Goal: Task Accomplishment & Management: Manage account settings

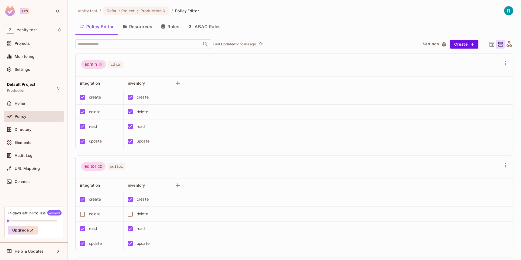
click at [169, 28] on button "Roles" at bounding box center [170, 27] width 27 height 14
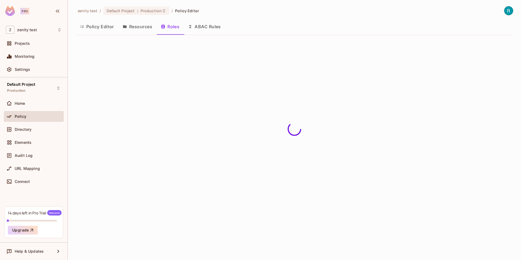
click at [193, 27] on button "ABAC Rules" at bounding box center [205, 27] width 42 height 14
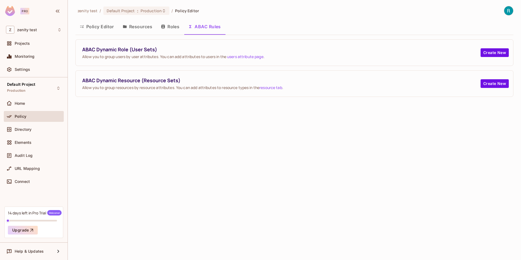
click at [143, 27] on button "Resources" at bounding box center [137, 27] width 38 height 14
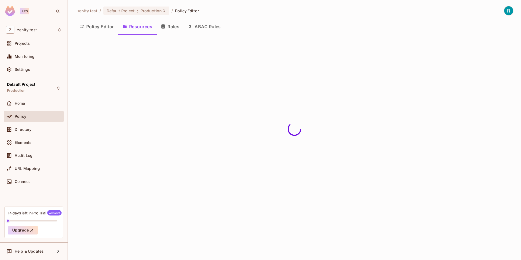
click at [202, 30] on button "ABAC Rules" at bounding box center [205, 27] width 42 height 14
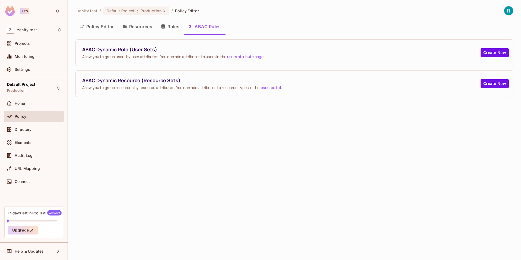
click at [167, 26] on button "Roles" at bounding box center [170, 27] width 27 height 14
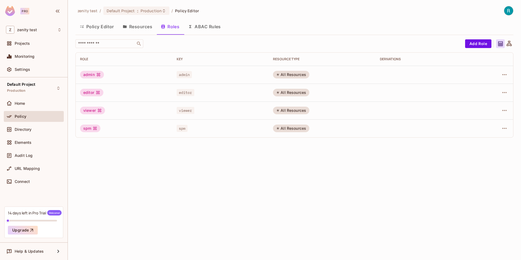
click at [208, 28] on button "ABAC Rules" at bounding box center [205, 27] width 42 height 14
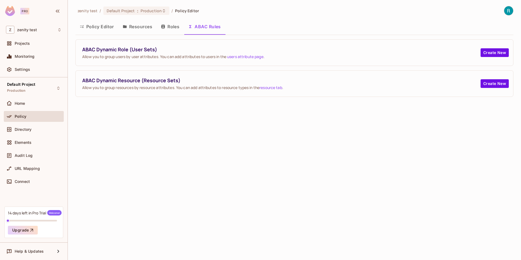
click at [168, 24] on button "Roles" at bounding box center [170, 27] width 27 height 14
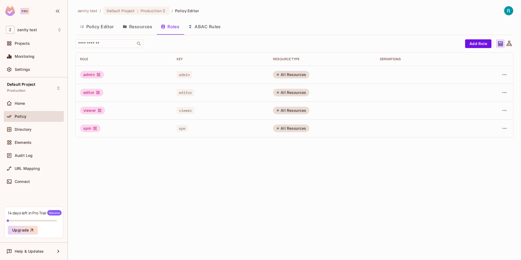
click at [146, 25] on button "Resources" at bounding box center [137, 27] width 38 height 14
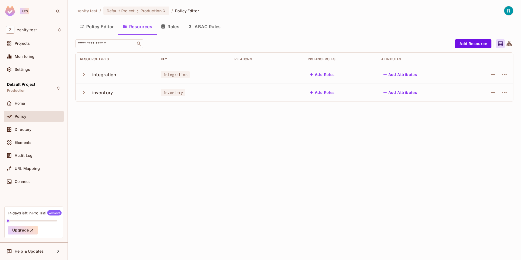
click at [105, 25] on button "Policy Editor" at bounding box center [96, 27] width 43 height 14
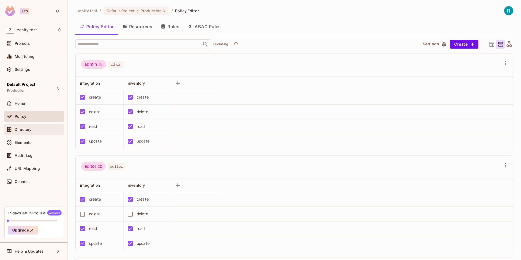
click at [19, 125] on div "Directory" at bounding box center [34, 129] width 60 height 11
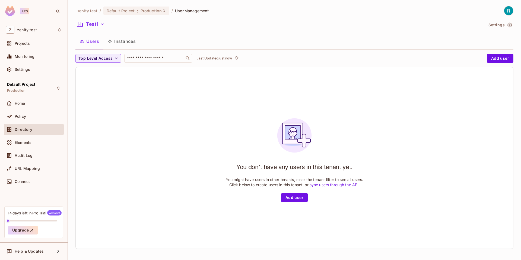
click at [122, 45] on button "Instances" at bounding box center [121, 41] width 37 height 14
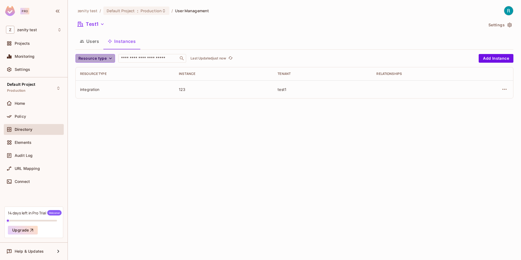
click at [108, 59] on icon "button" at bounding box center [110, 58] width 5 height 5
click at [107, 58] on div at bounding box center [260, 130] width 521 height 260
click at [489, 58] on button "Add Instance" at bounding box center [496, 58] width 35 height 9
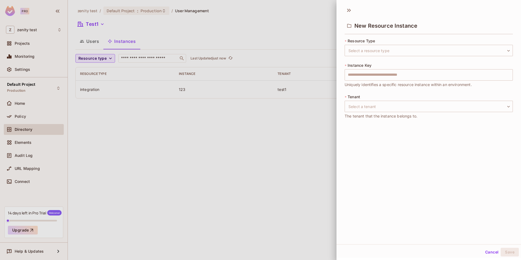
click at [393, 44] on div "* Resource Type Select a resource type ​ Select a resource type" at bounding box center [429, 47] width 168 height 18
click at [392, 53] on body "Pro Z zenity test Projects Monitoring Settings Default Project Production Home …" at bounding box center [260, 130] width 521 height 260
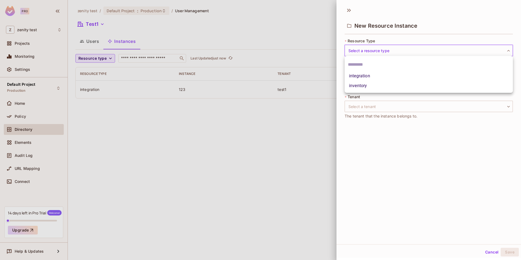
click at [366, 114] on div at bounding box center [260, 130] width 521 height 260
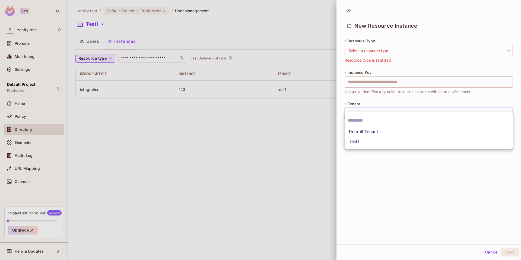
click at [366, 105] on body "Pro Z zenity test Projects Monitoring Settings Default Project Production Home …" at bounding box center [260, 130] width 521 height 260
click at [314, 147] on div at bounding box center [260, 130] width 521 height 260
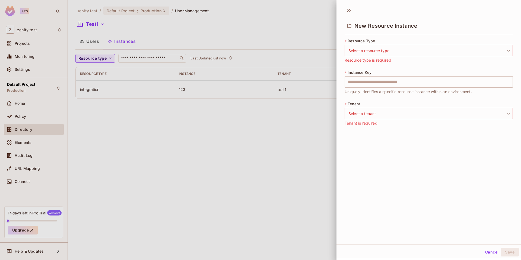
click at [314, 147] on div at bounding box center [260, 130] width 521 height 260
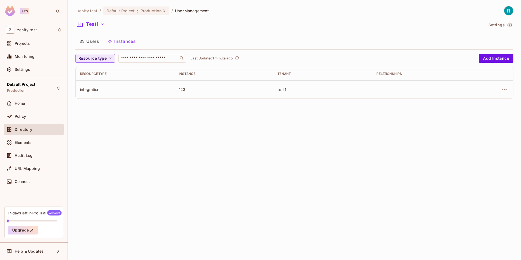
click at [200, 13] on span "User Management" at bounding box center [192, 10] width 34 height 5
click at [37, 40] on div "Projects" at bounding box center [34, 43] width 56 height 7
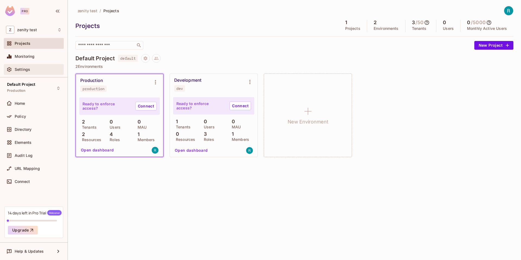
click at [33, 70] on div "Settings" at bounding box center [38, 69] width 47 height 4
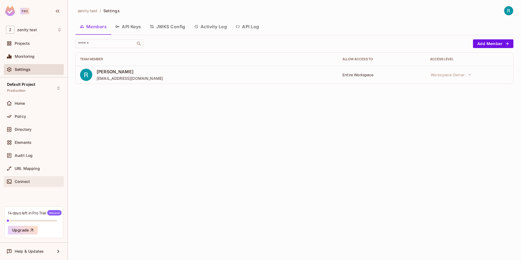
click at [20, 182] on span "Connect" at bounding box center [22, 181] width 15 height 4
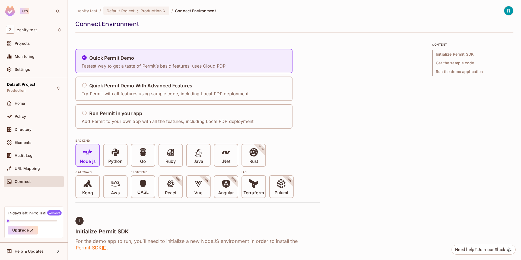
click at [18, 174] on div "URL Mapping" at bounding box center [34, 169] width 60 height 13
click at [18, 172] on div "URL Mapping" at bounding box center [34, 168] width 60 height 11
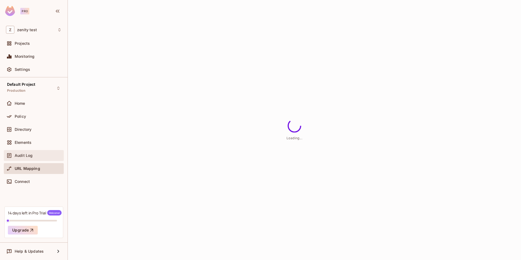
click at [21, 159] on div "Audit Log" at bounding box center [34, 155] width 60 height 11
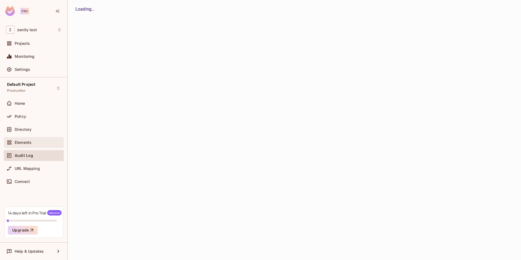
click at [24, 139] on div "Elements" at bounding box center [34, 142] width 56 height 7
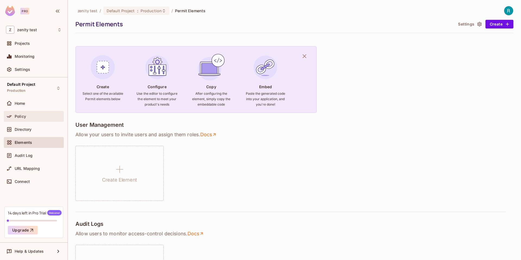
click at [25, 115] on span "Policy" at bounding box center [20, 116] width 11 height 4
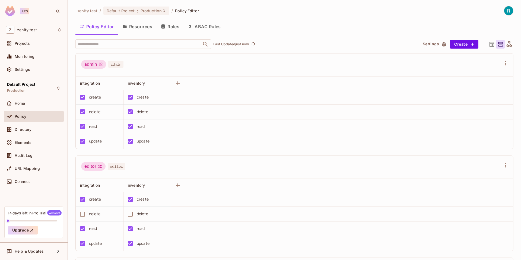
scroll to position [0, 0]
click at [24, 110] on div "Home" at bounding box center [34, 104] width 60 height 13
click at [24, 109] on div "Home" at bounding box center [34, 104] width 60 height 13
click at [24, 105] on span "Home" at bounding box center [20, 103] width 11 height 4
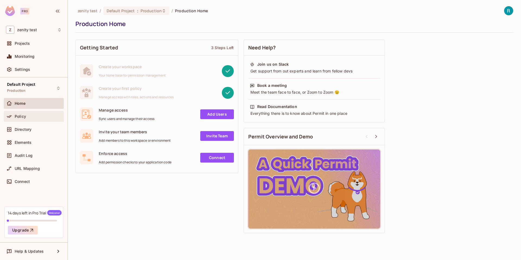
click at [16, 118] on span "Policy" at bounding box center [20, 116] width 11 height 4
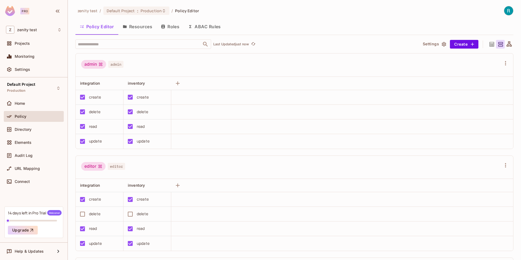
click at [134, 28] on button "Resources" at bounding box center [137, 27] width 38 height 14
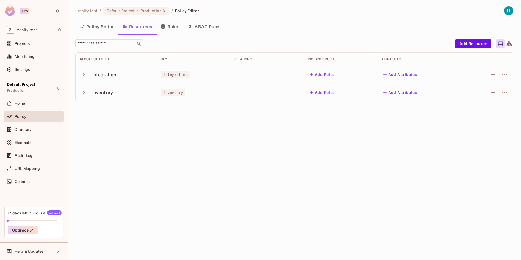
click at [495, 41] on div "Add Resource" at bounding box center [484, 43] width 58 height 9
click at [501, 41] on icon at bounding box center [500, 43] width 7 height 7
click at [508, 43] on icon at bounding box center [509, 43] width 5 height 5
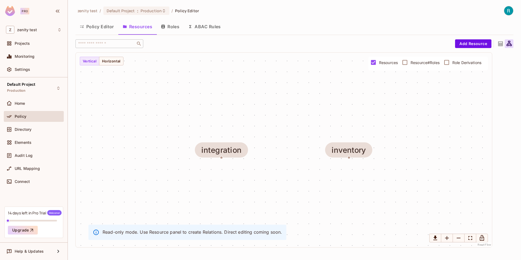
click at [505, 44] on div at bounding box center [509, 43] width 9 height 9
click at [501, 44] on icon at bounding box center [500, 43] width 7 height 7
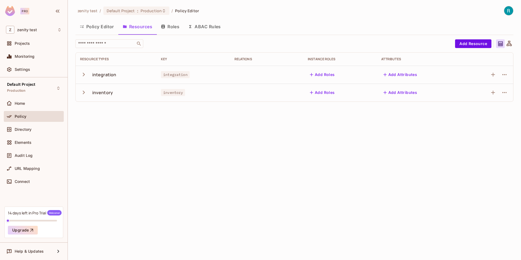
click at [328, 77] on button "Add Roles" at bounding box center [322, 74] width 29 height 9
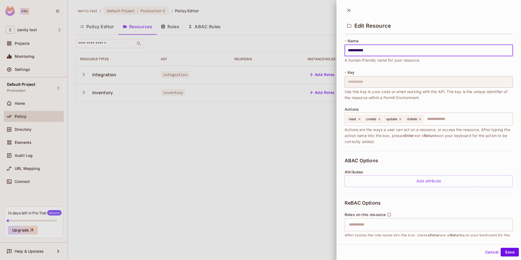
click at [328, 77] on div at bounding box center [260, 130] width 521 height 260
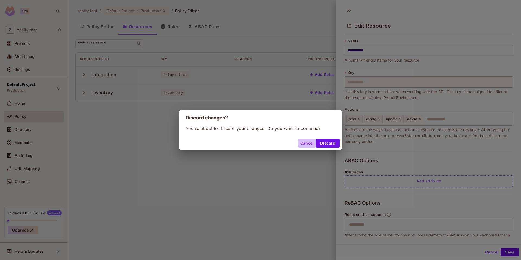
click at [306, 144] on button "Cancel" at bounding box center [307, 143] width 18 height 9
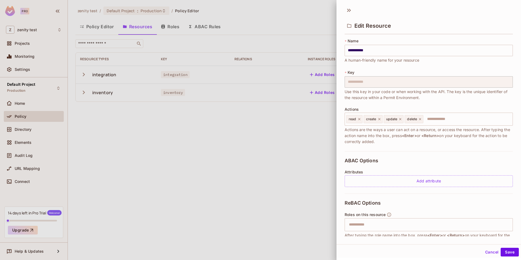
click at [306, 144] on div at bounding box center [260, 130] width 521 height 260
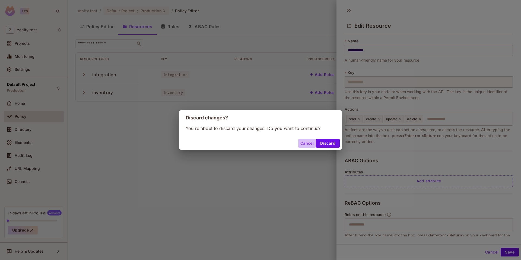
click at [302, 144] on button "Cancel" at bounding box center [307, 143] width 18 height 9
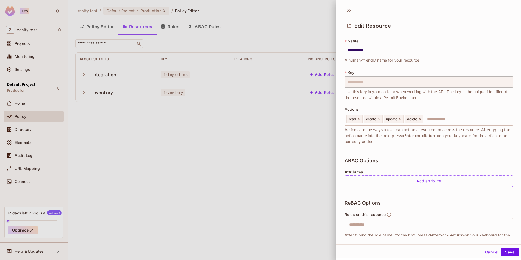
click at [342, 145] on div "**********" at bounding box center [428, 136] width 185 height 200
click at [349, 10] on icon at bounding box center [348, 10] width 2 height 3
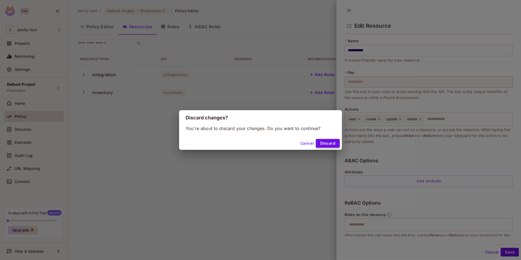
click at [336, 141] on button "Discard" at bounding box center [328, 143] width 24 height 9
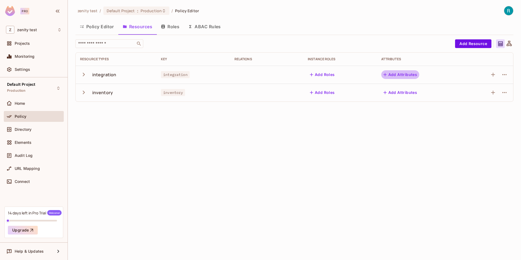
click at [400, 74] on button "Add Attributes" at bounding box center [400, 74] width 38 height 9
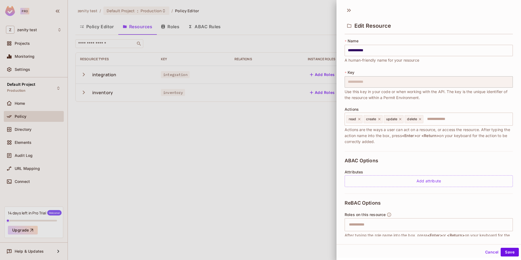
click at [290, 145] on div at bounding box center [260, 130] width 521 height 260
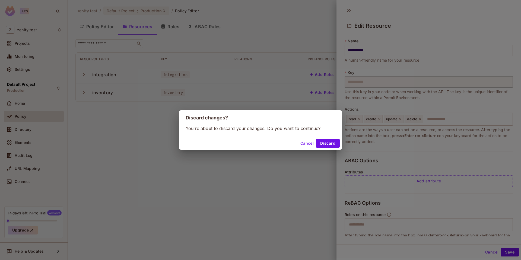
click at [327, 138] on div "Cancel Discard" at bounding box center [260, 143] width 163 height 13
click at [327, 140] on button "Discard" at bounding box center [328, 143] width 24 height 9
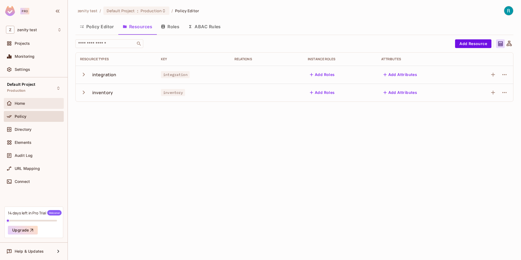
click at [35, 102] on div "Home" at bounding box center [38, 103] width 47 height 4
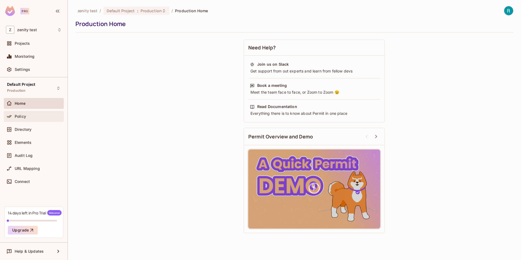
click at [31, 116] on div "Policy" at bounding box center [38, 116] width 47 height 4
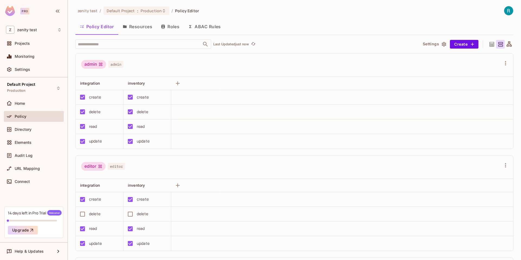
click at [171, 31] on button "Roles" at bounding box center [170, 27] width 27 height 14
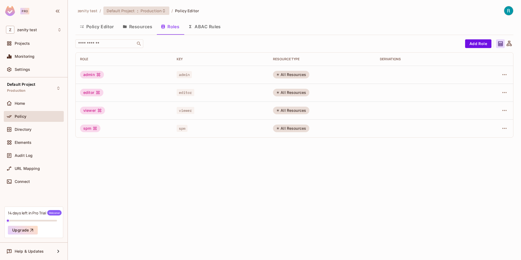
click at [120, 12] on span "Default Project" at bounding box center [121, 10] width 28 height 5
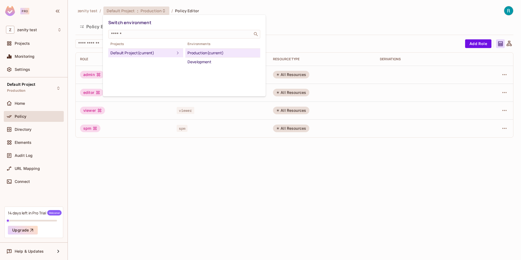
click at [288, 26] on div at bounding box center [260, 130] width 521 height 260
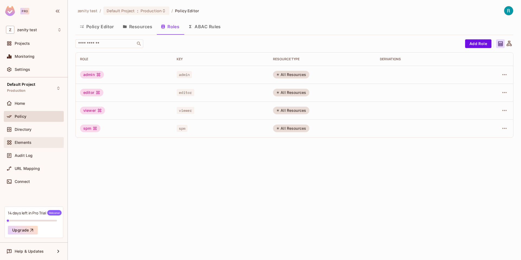
click at [28, 139] on div "Elements" at bounding box center [34, 142] width 56 height 7
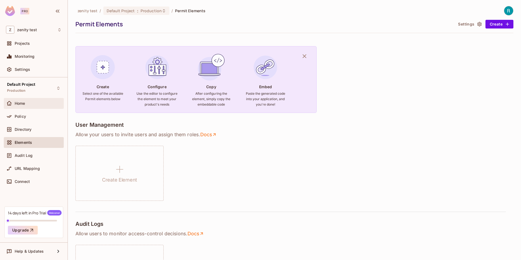
click at [22, 101] on span "Home" at bounding box center [20, 103] width 11 height 4
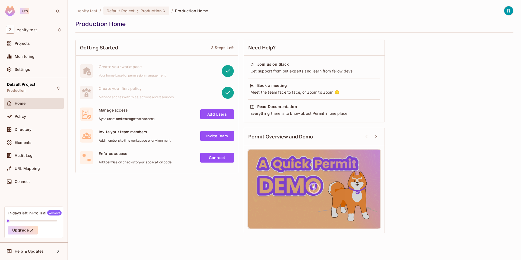
click at [127, 197] on div "Getting Started 3 Steps Left Create your workspace Your home base for permissio…" at bounding box center [294, 136] width 438 height 199
click at [15, 117] on span "Policy" at bounding box center [20, 116] width 11 height 4
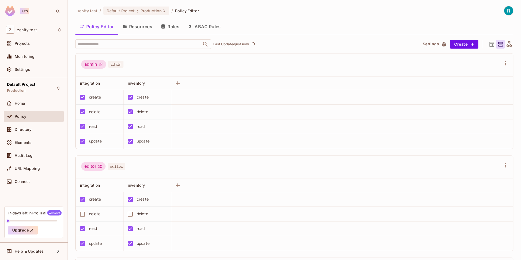
click at [138, 29] on button "Resources" at bounding box center [137, 27] width 38 height 14
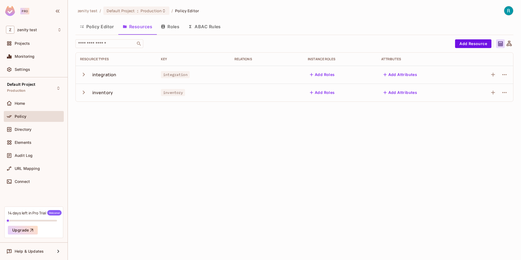
click at [98, 26] on button "Policy Editor" at bounding box center [96, 27] width 43 height 14
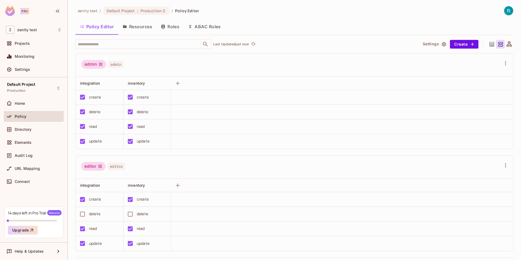
scroll to position [3, 0]
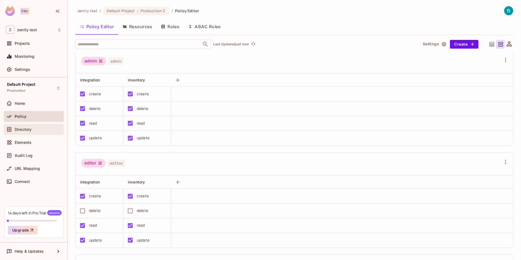
click at [24, 129] on span "Directory" at bounding box center [23, 129] width 17 height 4
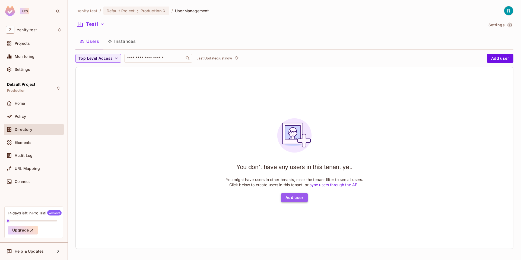
click at [287, 194] on button "Add user" at bounding box center [294, 197] width 27 height 9
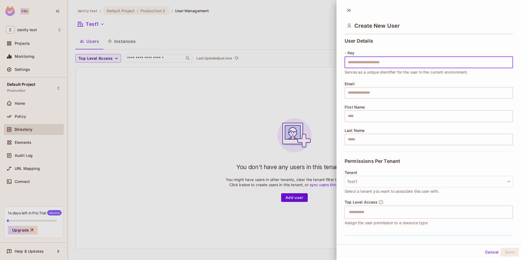
click at [193, 138] on div at bounding box center [260, 130] width 521 height 260
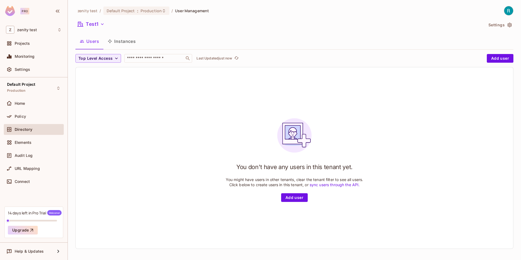
click at [131, 42] on button "Instances" at bounding box center [121, 41] width 37 height 14
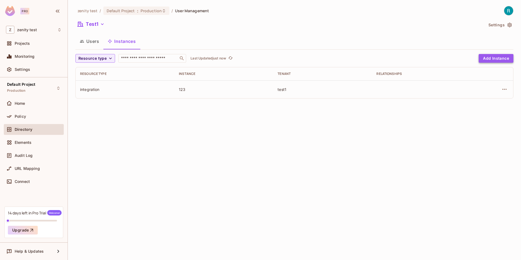
click at [488, 59] on button "Add Instance" at bounding box center [496, 58] width 35 height 9
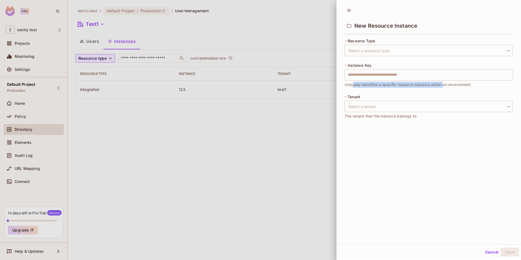
drag, startPoint x: 354, startPoint y: 84, endPoint x: 443, endPoint y: 83, distance: 89.5
click at [443, 84] on span "Uniquely identifies a specific resource instance within an environment." at bounding box center [408, 85] width 127 height 6
click at [409, 43] on div "* Resource Type Select a resource type ​ Select a resource type" at bounding box center [429, 47] width 168 height 18
click at [409, 49] on body "Pro Z zenity test Projects Monitoring Settings Default Project Production Home …" at bounding box center [260, 130] width 521 height 260
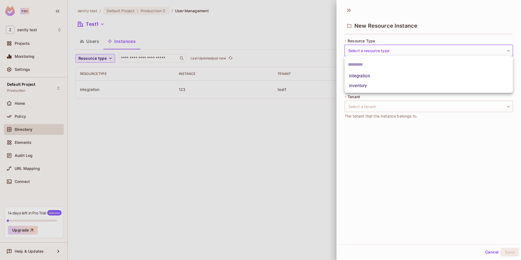
click at [236, 142] on div at bounding box center [260, 130] width 521 height 260
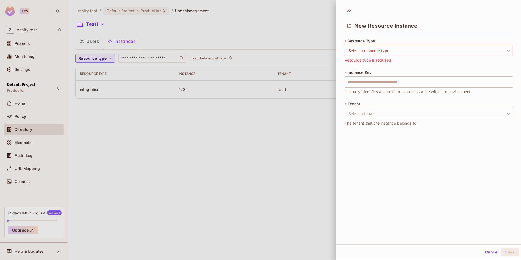
click at [238, 141] on div at bounding box center [260, 130] width 521 height 260
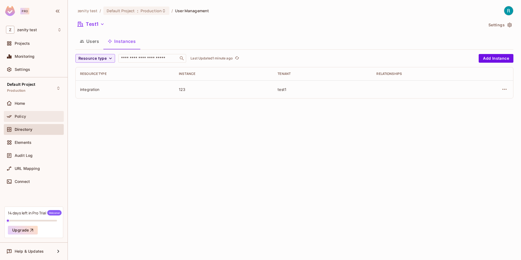
click at [21, 117] on span "Policy" at bounding box center [20, 116] width 11 height 4
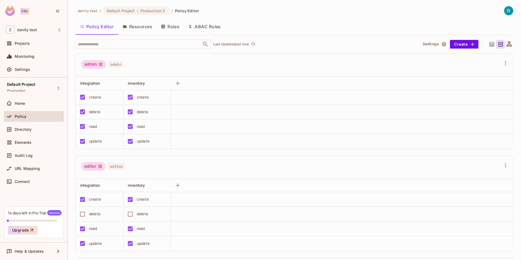
click at [140, 22] on button "Resources" at bounding box center [137, 27] width 38 height 14
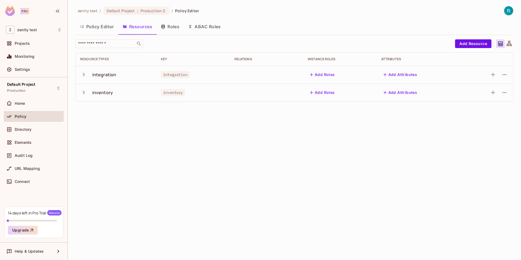
click at [86, 74] on icon "button" at bounding box center [83, 74] width 7 height 7
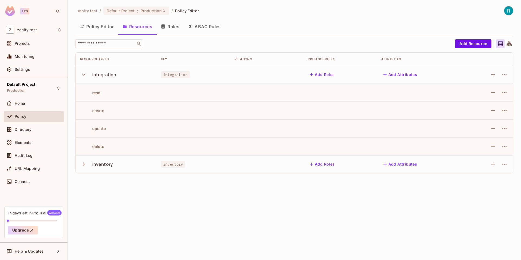
click at [86, 74] on icon "button" at bounding box center [83, 74] width 7 height 7
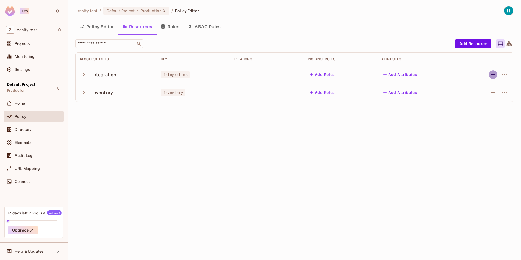
click at [491, 72] on icon "button" at bounding box center [493, 74] width 7 height 7
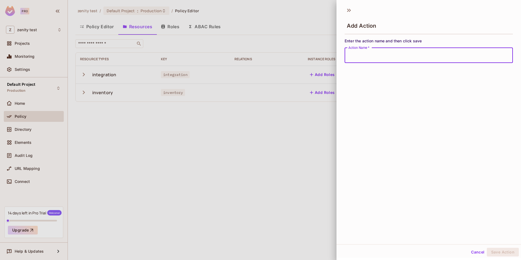
click at [271, 165] on div at bounding box center [260, 130] width 521 height 260
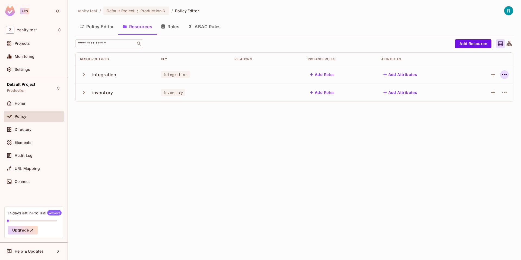
click at [503, 76] on icon "button" at bounding box center [504, 74] width 7 height 7
click at [481, 96] on div "Edit Resource" at bounding box center [481, 95] width 26 height 5
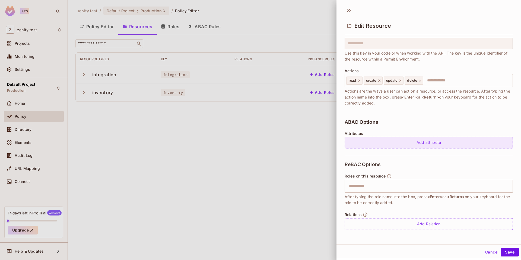
scroll to position [1, 0]
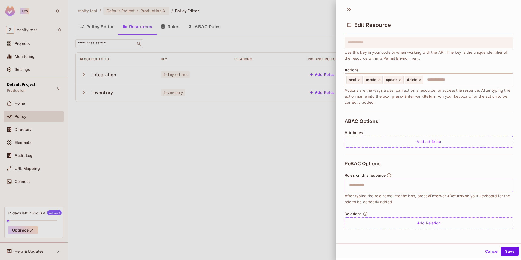
click at [389, 187] on input "text" at bounding box center [428, 185] width 165 height 11
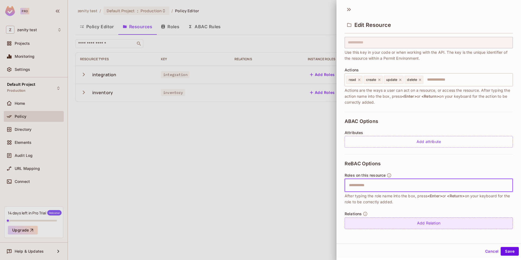
click at [384, 223] on div "Add Relation" at bounding box center [429, 223] width 168 height 12
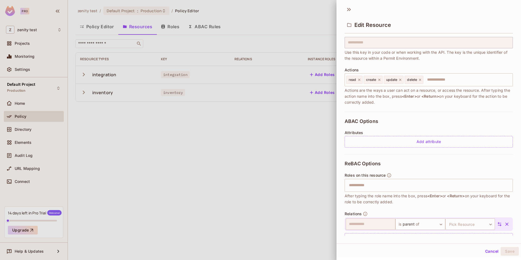
scroll to position [54, 0]
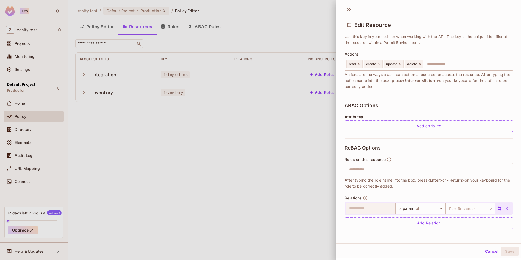
click at [18, 101] on div at bounding box center [260, 130] width 521 height 260
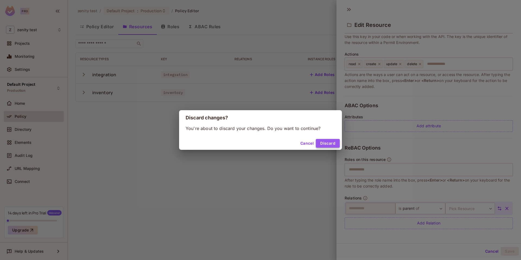
click at [325, 142] on button "Discard" at bounding box center [328, 143] width 24 height 9
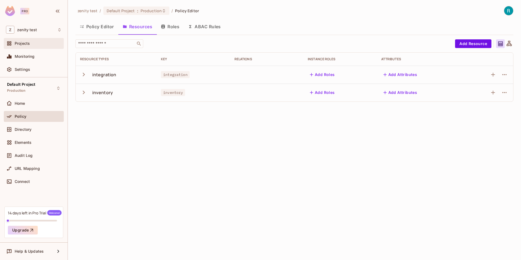
click at [31, 44] on div "Projects" at bounding box center [38, 43] width 47 height 4
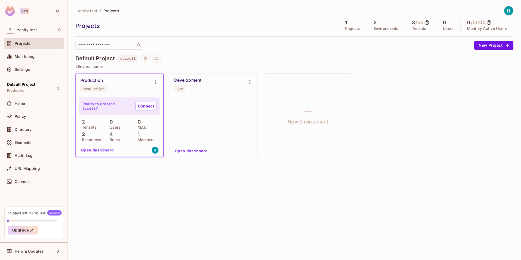
click at [123, 121] on div "0 Users" at bounding box center [119, 124] width 25 height 10
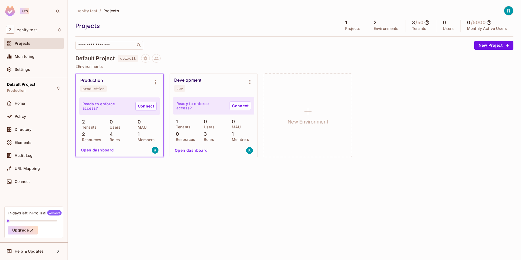
click at [123, 121] on div "0 Users" at bounding box center [119, 124] width 25 height 10
click at [40, 56] on div "Monitoring" at bounding box center [38, 56] width 47 height 4
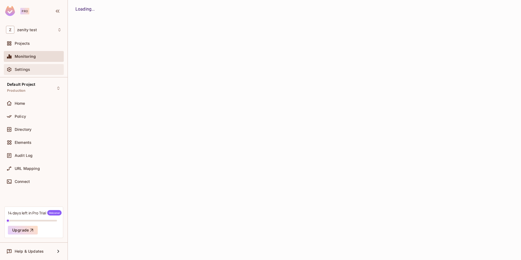
click at [30, 69] on div "Settings" at bounding box center [38, 69] width 47 height 4
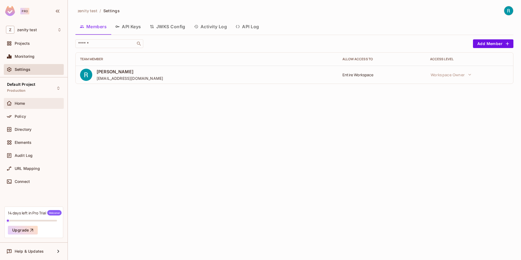
click at [21, 106] on div "Home" at bounding box center [34, 103] width 56 height 7
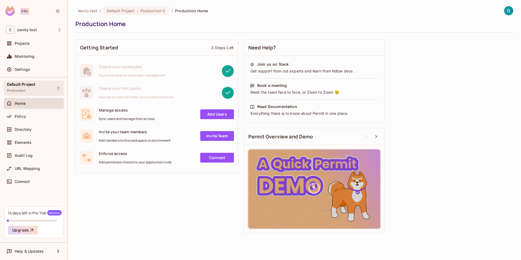
click at [50, 86] on div "Default Project Production" at bounding box center [34, 88] width 60 height 15
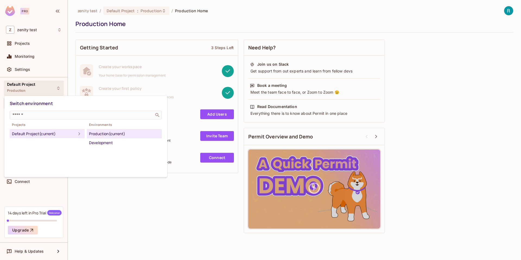
click at [50, 86] on div at bounding box center [260, 130] width 521 height 260
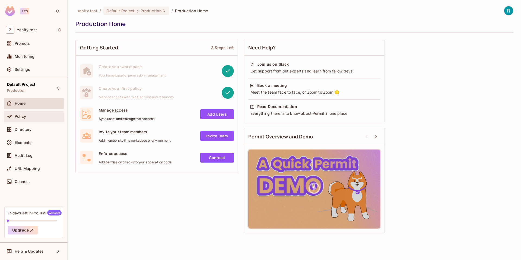
click at [29, 114] on div "Policy" at bounding box center [34, 116] width 56 height 7
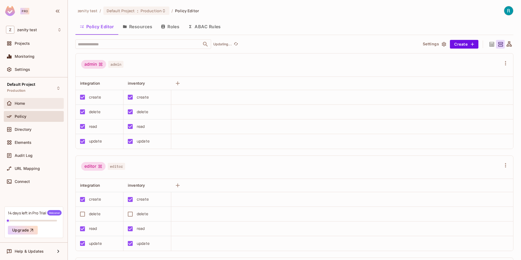
click at [28, 106] on div "Home" at bounding box center [34, 103] width 56 height 7
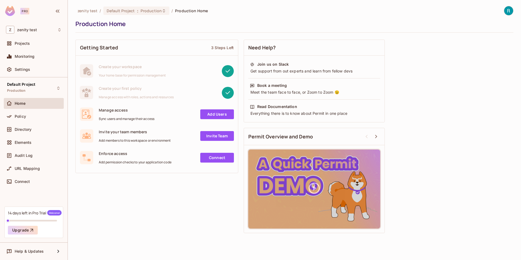
click at [26, 114] on div "Policy" at bounding box center [34, 116] width 56 height 7
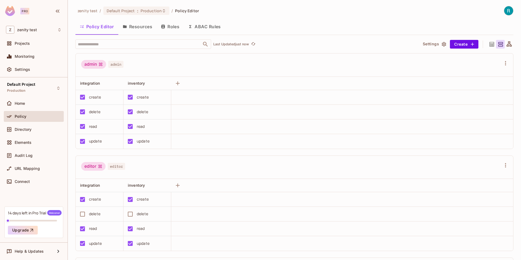
click at [144, 27] on button "Resources" at bounding box center [137, 27] width 38 height 14
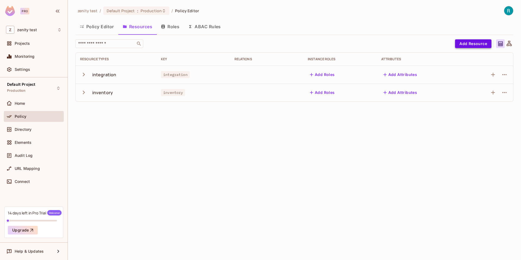
click at [478, 42] on button "Add Resource" at bounding box center [473, 43] width 36 height 9
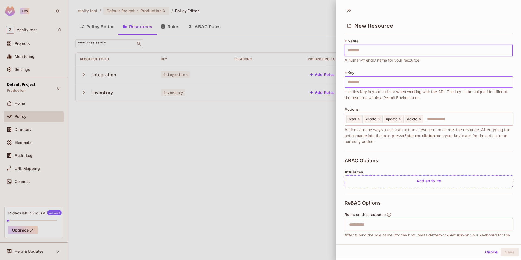
click at [370, 80] on input "text" at bounding box center [429, 81] width 168 height 11
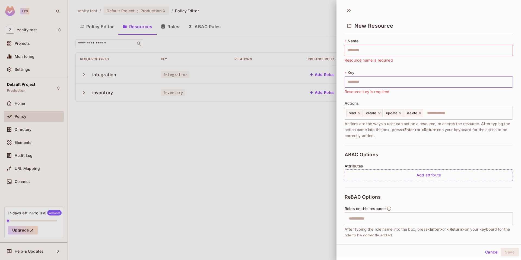
click at [358, 82] on input "text" at bounding box center [429, 81] width 168 height 11
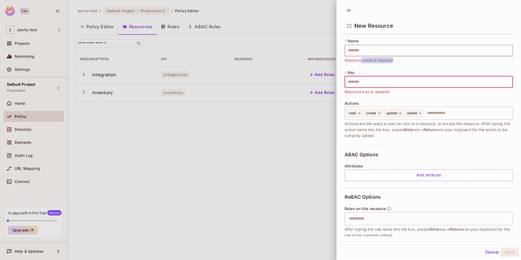
click at [362, 63] on div "* Name ​ Resource name is required * Key ​ Resource key is required Actions rea…" at bounding box center [429, 91] width 168 height 107
click at [359, 49] on input "text" at bounding box center [429, 50] width 168 height 11
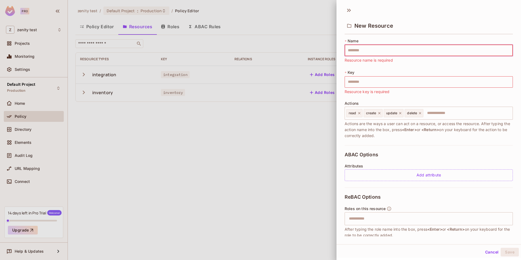
click at [346, 72] on span "*" at bounding box center [346, 72] width 2 height 5
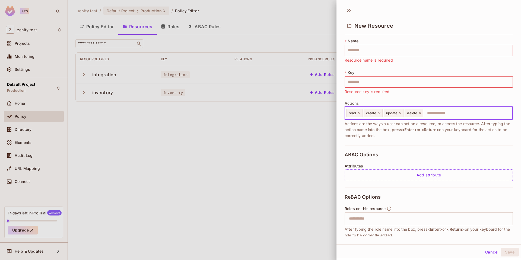
click at [430, 117] on input "text" at bounding box center [467, 113] width 87 height 11
click at [496, 252] on button "Cancel" at bounding box center [492, 252] width 18 height 9
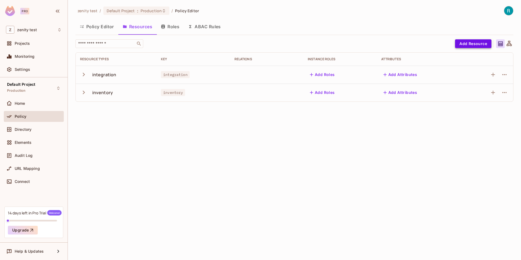
click at [478, 46] on button "Add Resource" at bounding box center [473, 43] width 36 height 9
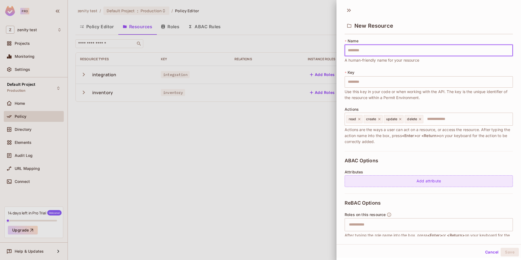
scroll to position [39, 0]
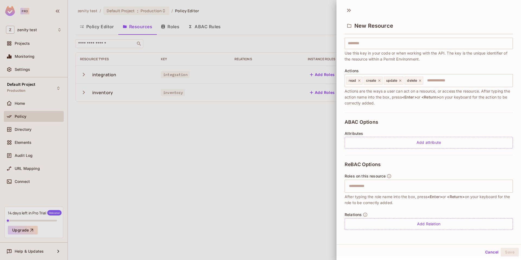
click at [289, 193] on div at bounding box center [260, 130] width 521 height 260
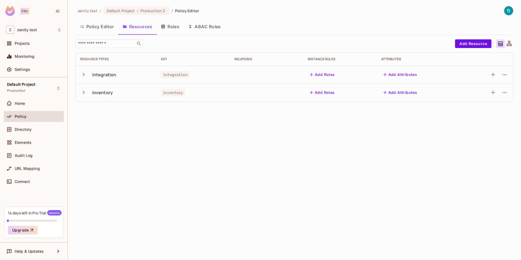
click at [511, 46] on icon at bounding box center [509, 43] width 5 height 5
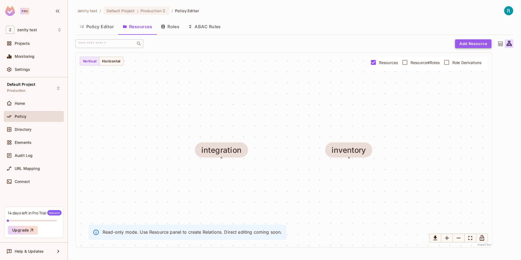
click at [472, 40] on button "Add Resource" at bounding box center [473, 43] width 36 height 9
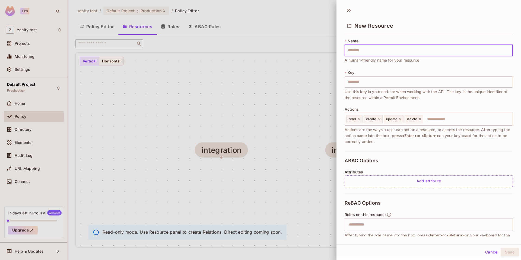
click at [238, 37] on div at bounding box center [260, 130] width 521 height 260
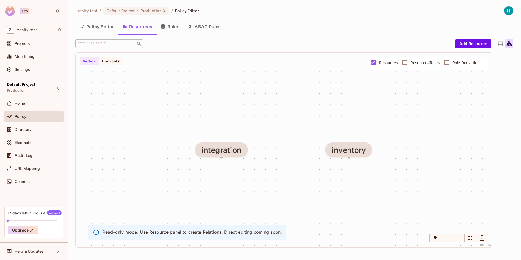
click at [172, 24] on button "Roles" at bounding box center [170, 27] width 27 height 14
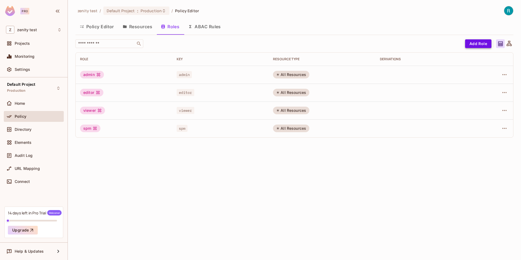
click at [484, 45] on button "Add Role" at bounding box center [478, 43] width 26 height 9
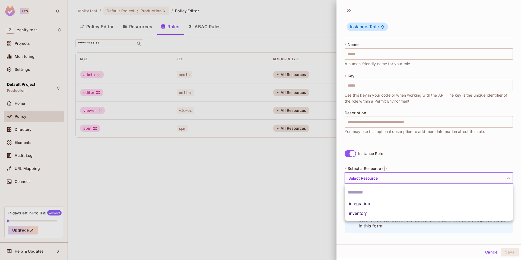
click at [360, 176] on body "Pro Z zenity test Projects Monitoring Settings Default Project Production Home …" at bounding box center [260, 130] width 521 height 260
click at [359, 174] on div at bounding box center [260, 130] width 521 height 260
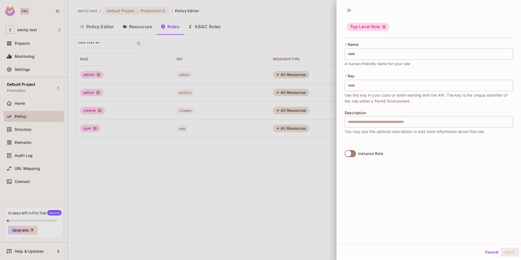
click at [332, 157] on div at bounding box center [260, 130] width 521 height 260
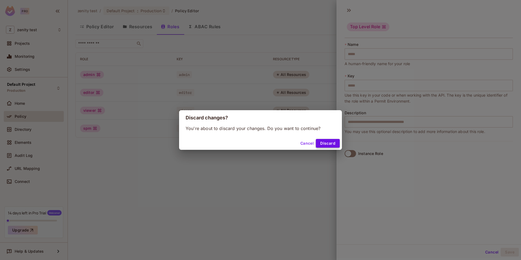
click at [323, 142] on button "Discard" at bounding box center [328, 143] width 24 height 9
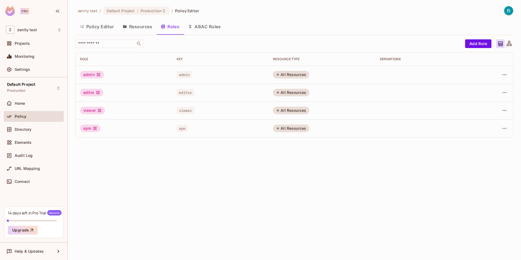
click at [213, 24] on button "ABAC Rules" at bounding box center [205, 27] width 42 height 14
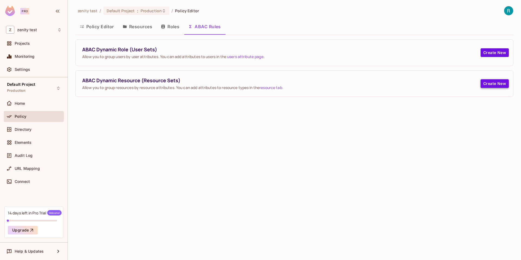
click at [483, 86] on button "Create New" at bounding box center [495, 83] width 28 height 9
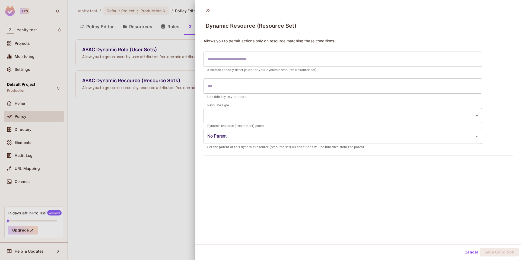
click at [228, 113] on body "Pro Z zenity test Projects Monitoring Settings Default Project Production Home …" at bounding box center [260, 130] width 521 height 260
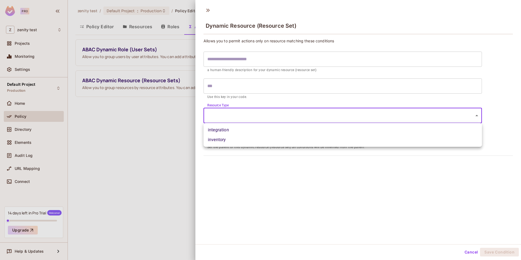
click at [220, 132] on li "integration" at bounding box center [343, 130] width 278 height 10
type input "**********"
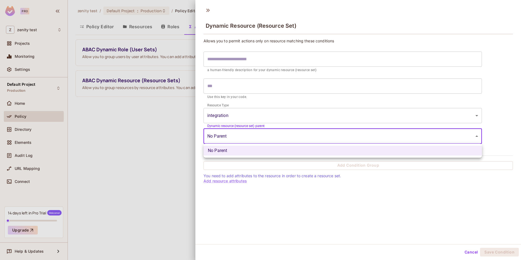
click at [225, 140] on body "**********" at bounding box center [260, 130] width 521 height 260
click at [249, 179] on div at bounding box center [260, 130] width 521 height 260
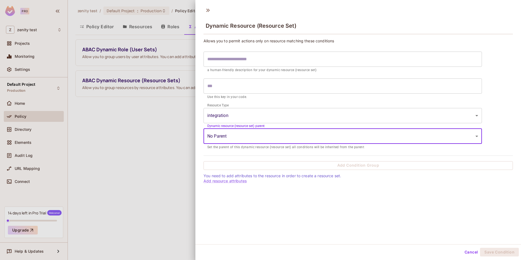
click at [243, 138] on body "**********" at bounding box center [260, 130] width 521 height 260
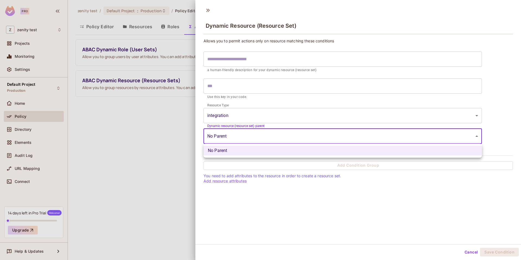
click at [242, 139] on div at bounding box center [260, 130] width 521 height 260
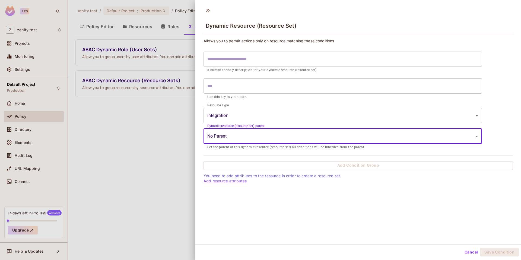
click at [466, 250] on button "Cancel" at bounding box center [471, 252] width 18 height 9
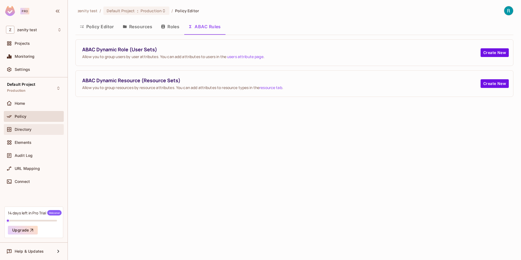
click at [36, 125] on div "Directory" at bounding box center [34, 129] width 60 height 11
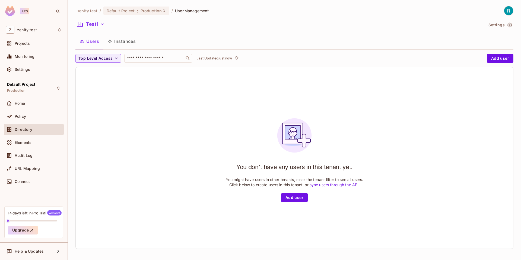
click at [122, 43] on button "Instances" at bounding box center [121, 41] width 37 height 14
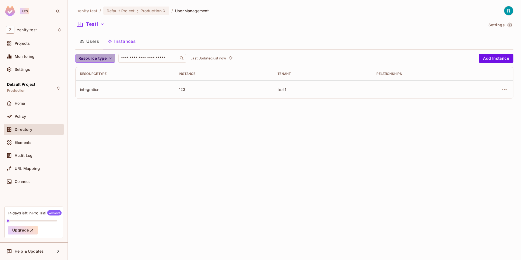
click at [112, 55] on button "Resource type" at bounding box center [95, 58] width 40 height 9
click at [486, 59] on div at bounding box center [260, 130] width 521 height 260
click at [488, 59] on button "Add Instance" at bounding box center [496, 58] width 35 height 9
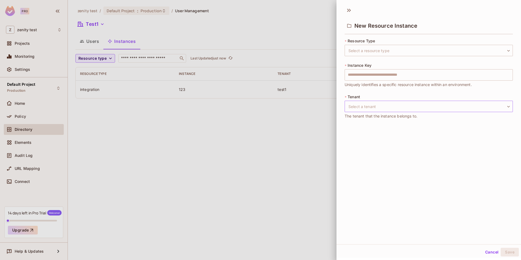
click at [370, 105] on body "Pro Z zenity test Projects Monitoring Settings Default Project Production Home …" at bounding box center [260, 130] width 521 height 260
click at [370, 105] on div at bounding box center [260, 130] width 521 height 260
click at [371, 43] on span "Resource Type" at bounding box center [361, 41] width 27 height 4
click at [371, 49] on body "Pro Z zenity test Projects Monitoring Settings Default Project Production Home …" at bounding box center [260, 130] width 521 height 260
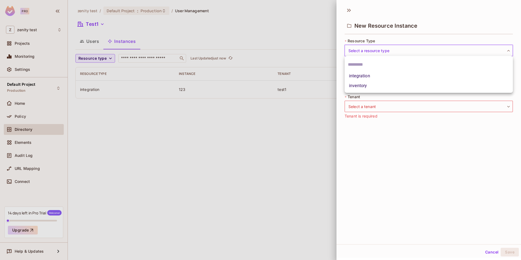
click at [336, 107] on div at bounding box center [260, 130] width 521 height 260
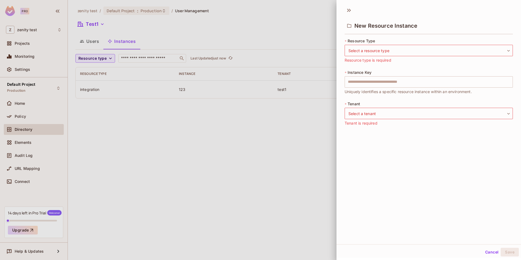
click at [301, 131] on div at bounding box center [260, 130] width 521 height 260
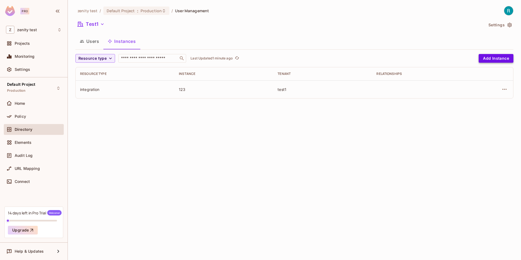
click at [492, 59] on button "Add Instance" at bounding box center [496, 58] width 35 height 9
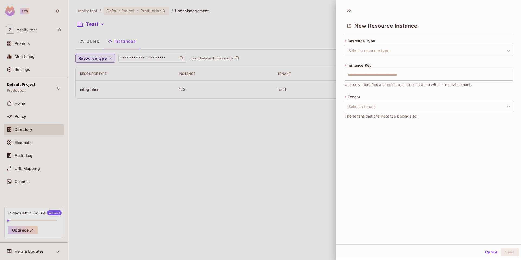
click at [230, 179] on div at bounding box center [260, 130] width 521 height 260
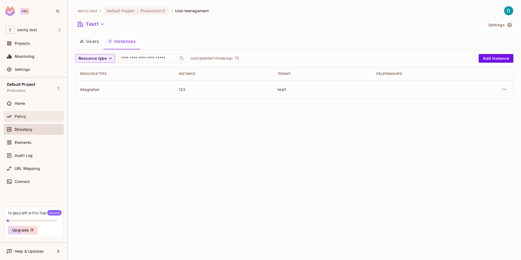
click at [26, 112] on div "Policy" at bounding box center [34, 116] width 60 height 11
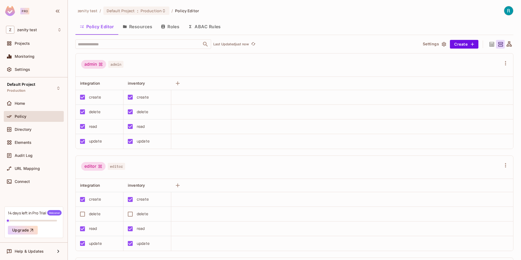
click at [138, 25] on button "Resources" at bounding box center [137, 27] width 38 height 14
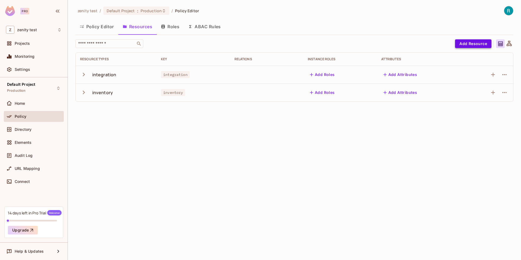
click at [460, 41] on button "Add Resource" at bounding box center [473, 43] width 36 height 9
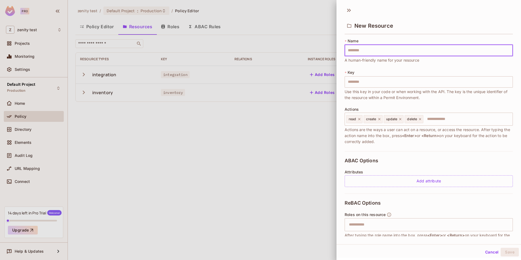
scroll to position [39, 0]
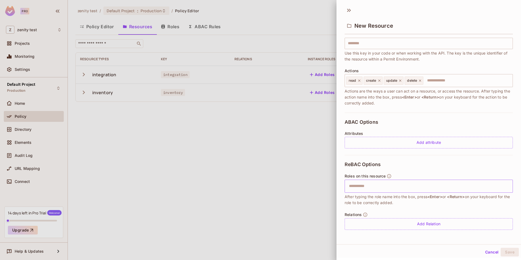
click at [396, 190] on input "text" at bounding box center [428, 186] width 165 height 11
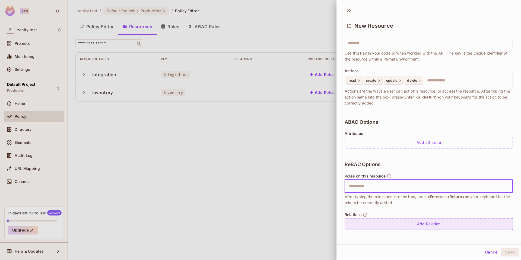
click at [380, 224] on div "Add Relation" at bounding box center [429, 224] width 168 height 12
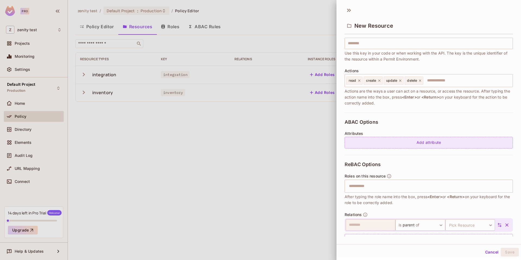
click at [397, 138] on div "Add attribute" at bounding box center [429, 143] width 168 height 12
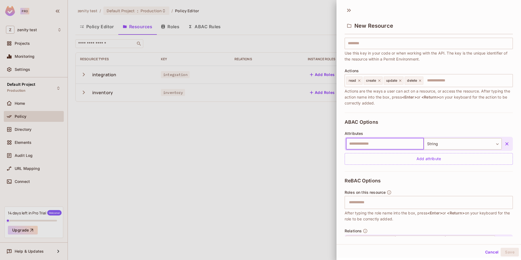
click at [393, 142] on input "text" at bounding box center [385, 143] width 78 height 11
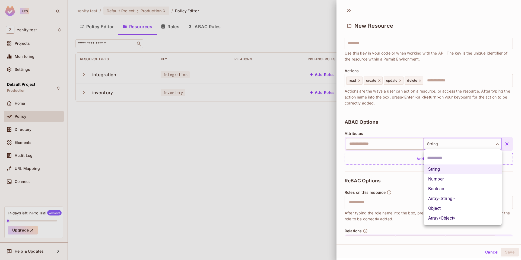
click at [445, 143] on body "Pro Z zenity test Projects Monitoring Settings Default Project Production Home …" at bounding box center [260, 130] width 521 height 260
click at [434, 133] on div at bounding box center [260, 130] width 521 height 260
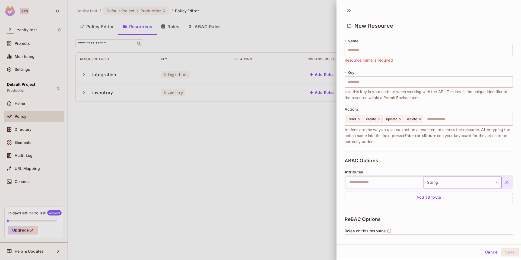
scroll to position [71, 0]
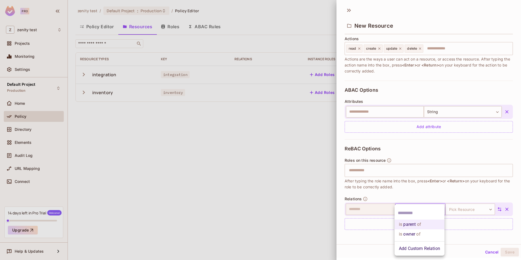
click at [421, 208] on body "Pro Z zenity test Projects Monitoring Settings Default Project Production Home …" at bounding box center [260, 130] width 521 height 260
click at [415, 233] on li "is owner of" at bounding box center [420, 234] width 50 height 10
click at [460, 208] on body "Pro Z zenity test Projects Monitoring Settings Default Project Production Home …" at bounding box center [260, 130] width 521 height 260
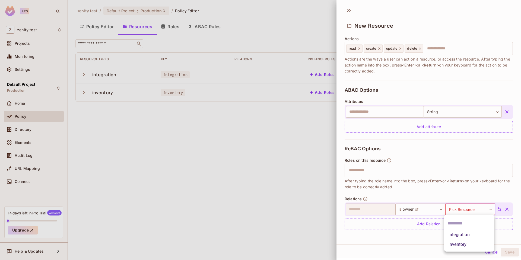
click at [457, 236] on li "integration" at bounding box center [469, 235] width 50 height 10
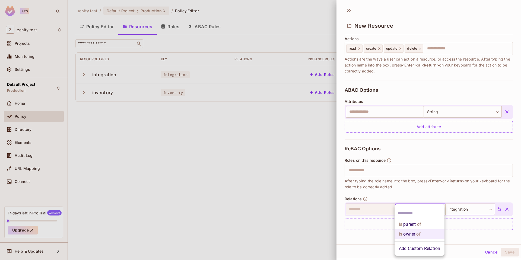
click at [420, 212] on body "Pro Z zenity test Projects Monitoring Settings Default Project Production Home …" at bounding box center [260, 130] width 521 height 260
click at [412, 249] on li "Add Custom Relation" at bounding box center [420, 249] width 50 height 10
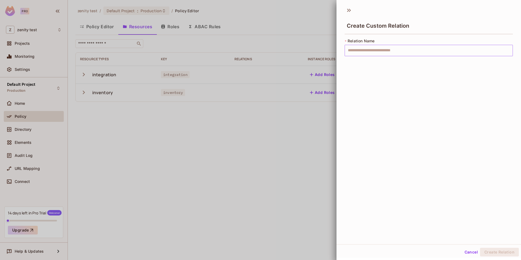
click at [386, 51] on input "text" at bounding box center [429, 50] width 168 height 11
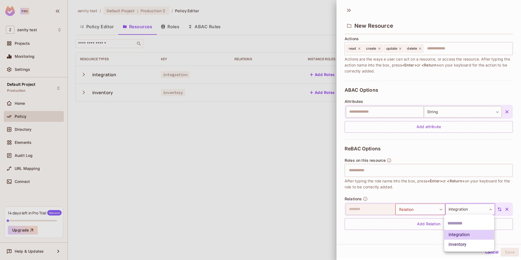
click at [455, 208] on body "Pro Z zenity test Projects Monitoring Settings Default Project Production Home …" at bounding box center [260, 130] width 521 height 260
click at [452, 234] on li "integration" at bounding box center [469, 235] width 50 height 10
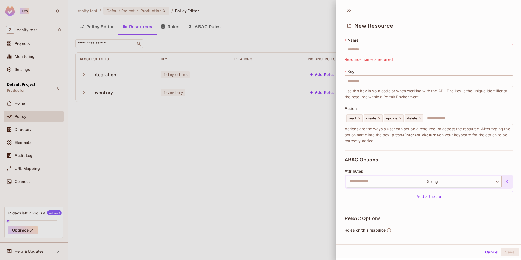
scroll to position [0, 0]
click at [307, 151] on div at bounding box center [260, 130] width 521 height 260
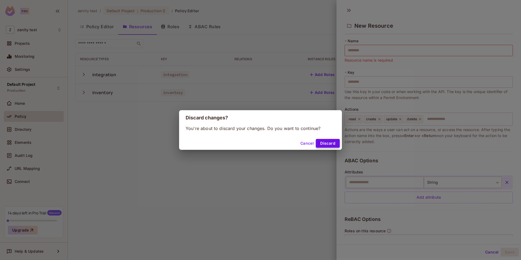
click at [335, 142] on button "Discard" at bounding box center [328, 143] width 24 height 9
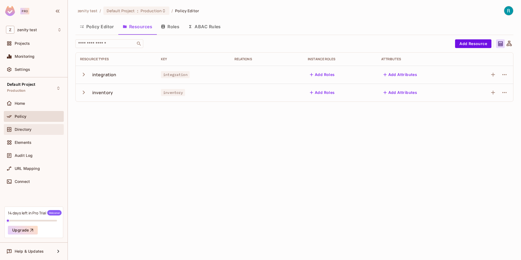
click at [18, 134] on div "Directory" at bounding box center [34, 129] width 60 height 11
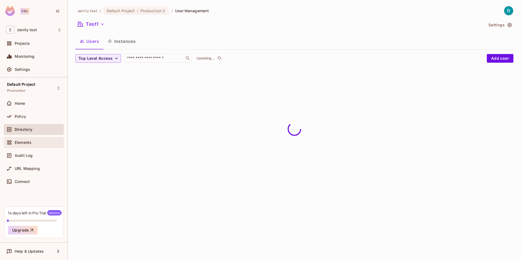
click at [22, 147] on div "Elements" at bounding box center [34, 142] width 60 height 11
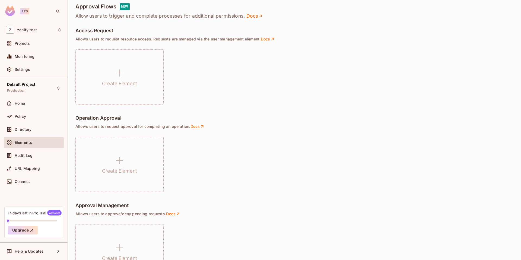
scroll to position [345, 0]
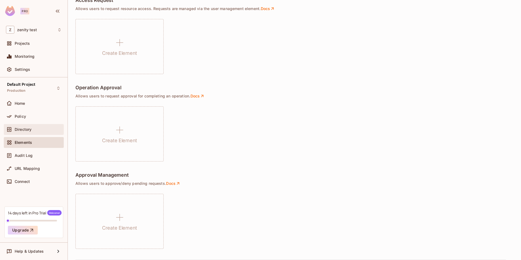
click at [34, 125] on div "Directory" at bounding box center [34, 129] width 60 height 11
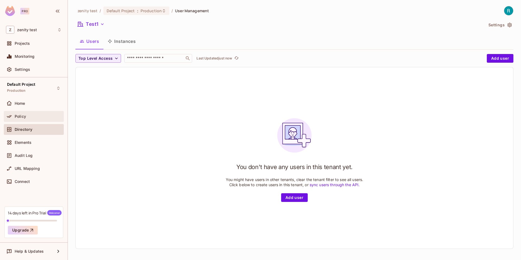
click at [31, 120] on div "Policy" at bounding box center [34, 116] width 60 height 11
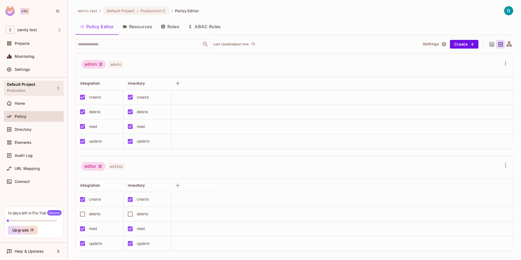
click at [52, 90] on div "Default Project Production" at bounding box center [34, 88] width 60 height 15
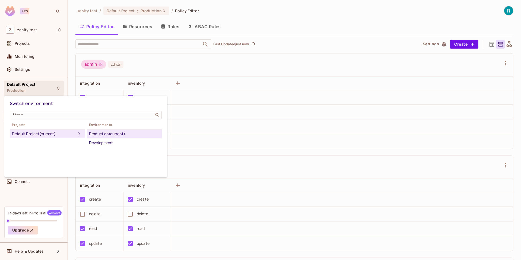
click at [52, 90] on div at bounding box center [260, 130] width 521 height 260
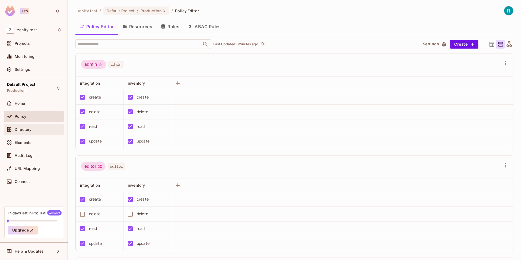
click at [26, 129] on span "Directory" at bounding box center [23, 129] width 17 height 4
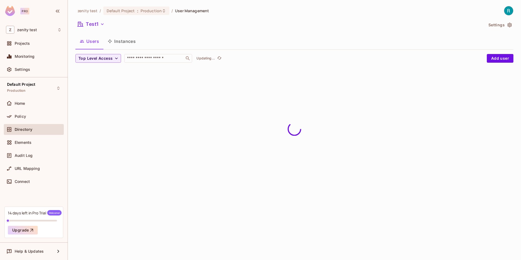
click at [135, 41] on button "Instances" at bounding box center [121, 41] width 37 height 14
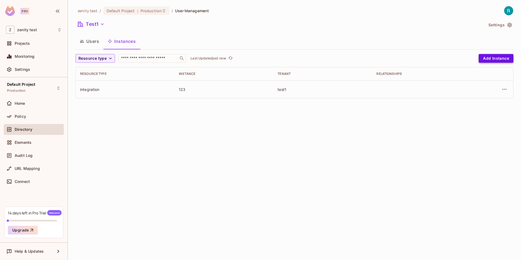
click at [498, 59] on button "Add Instance" at bounding box center [496, 58] width 35 height 9
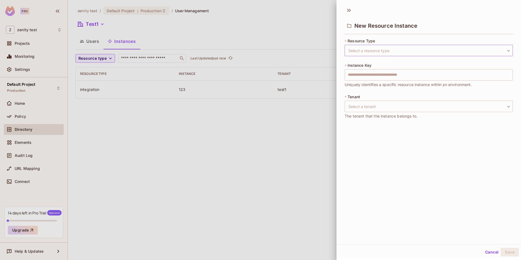
click at [409, 48] on body "Pro Z zenity test Projects Monitoring Settings Default Project Production Home …" at bounding box center [260, 130] width 521 height 260
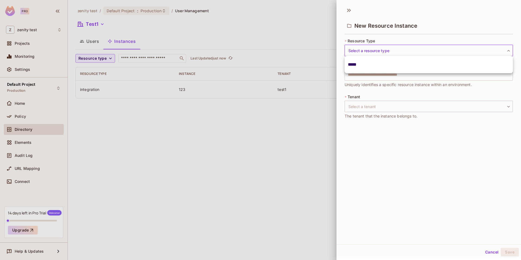
type input "*****"
click at [386, 119] on div at bounding box center [260, 130] width 521 height 260
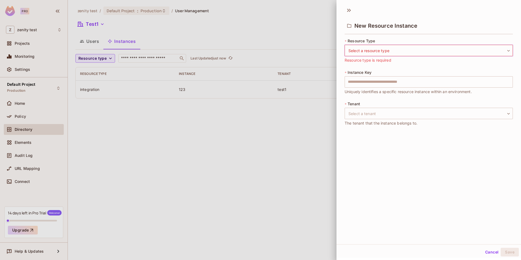
click at [160, 104] on div at bounding box center [260, 130] width 521 height 260
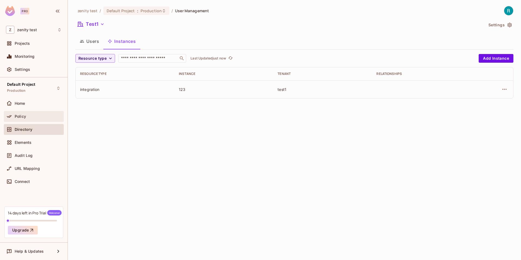
click at [18, 118] on span "Policy" at bounding box center [20, 116] width 11 height 4
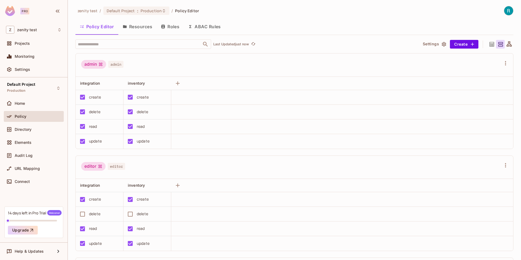
click at [152, 28] on button "Resources" at bounding box center [137, 27] width 38 height 14
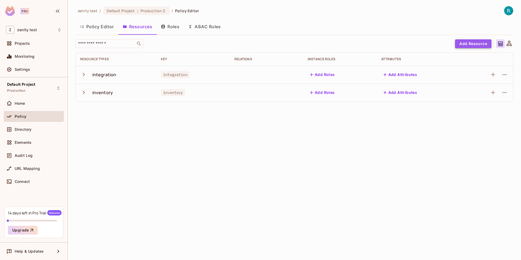
click at [479, 44] on button "Add Resource" at bounding box center [473, 43] width 36 height 9
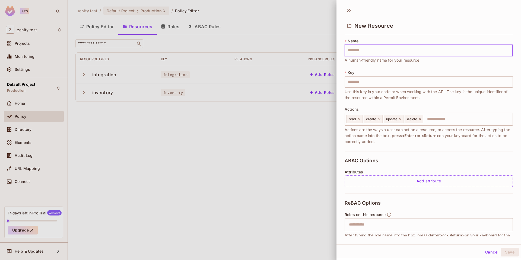
type input "*"
type input "**"
type input "***"
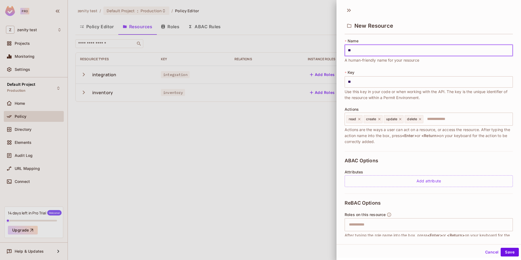
type input "***"
type input "****"
type input "*****"
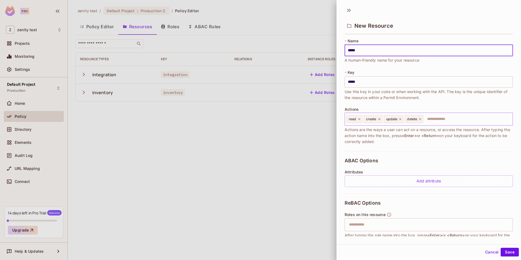
click at [360, 119] on icon at bounding box center [359, 119] width 4 height 4
click at [363, 119] on icon at bounding box center [362, 119] width 4 height 4
click at [364, 119] on icon at bounding box center [363, 119] width 4 height 4
click at [364, 119] on div "delete" at bounding box center [355, 119] width 19 height 8
type input "*****"
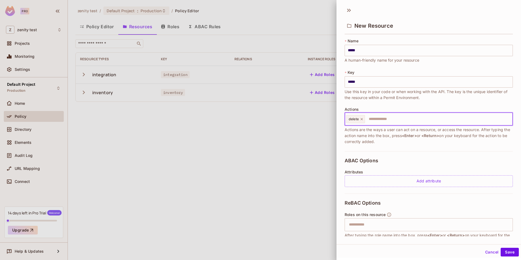
click at [361, 118] on icon at bounding box center [362, 119] width 4 height 4
click at [508, 251] on button "Save" at bounding box center [510, 252] width 18 height 9
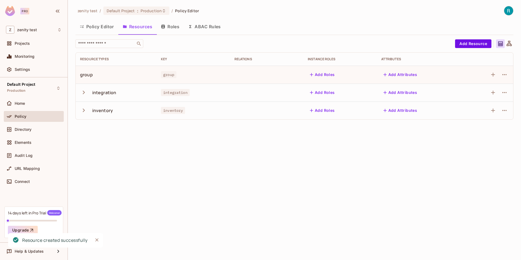
click at [81, 88] on button "button" at bounding box center [84, 93] width 9 height 12
click at [83, 93] on icon "button" at bounding box center [84, 92] width 4 height 2
click at [14, 130] on div at bounding box center [10, 129] width 9 height 7
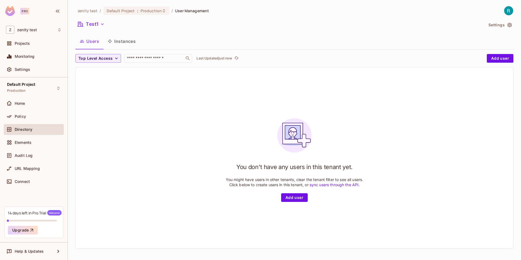
click at [118, 44] on button "Instances" at bounding box center [121, 41] width 37 height 14
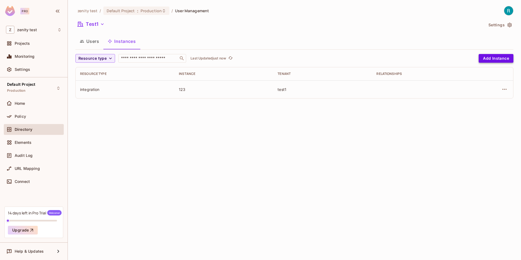
click at [488, 57] on button "Add Instance" at bounding box center [496, 58] width 35 height 9
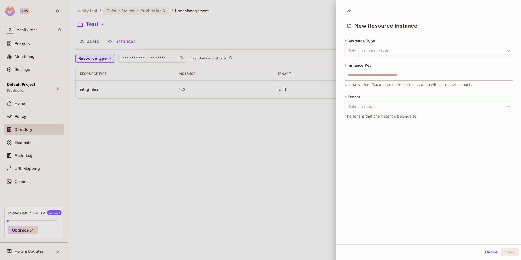
click at [373, 47] on body "Pro Z zenity test Projects Monitoring Settings Default Project Production Home …" at bounding box center [260, 130] width 521 height 260
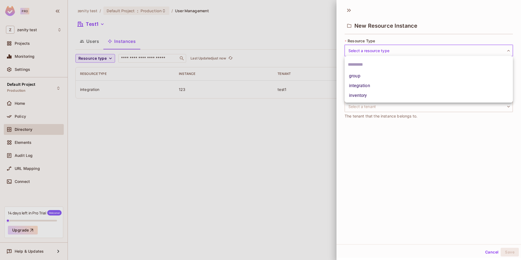
click at [367, 72] on li "group" at bounding box center [429, 76] width 168 height 10
type input "*****"
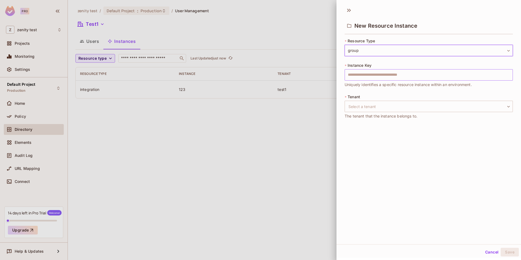
click at [360, 78] on input "text" at bounding box center [429, 74] width 168 height 11
click at [360, 77] on input "text" at bounding box center [429, 74] width 168 height 11
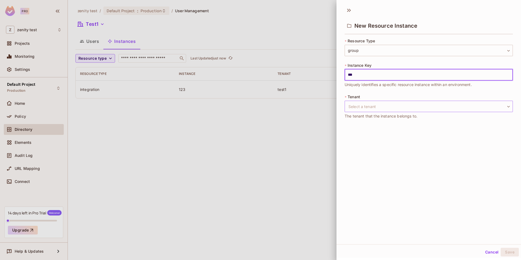
type input "***"
click at [361, 106] on body "Pro Z zenity test Projects Monitoring Settings Default Project Production Home …" at bounding box center [260, 130] width 521 height 260
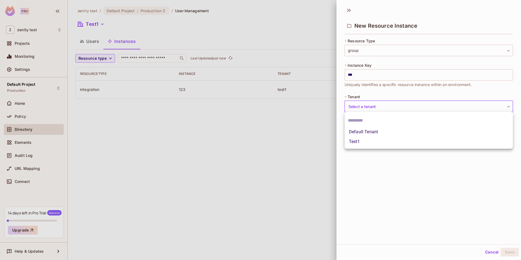
click at [363, 140] on li "Test1" at bounding box center [429, 142] width 168 height 10
type input "*****"
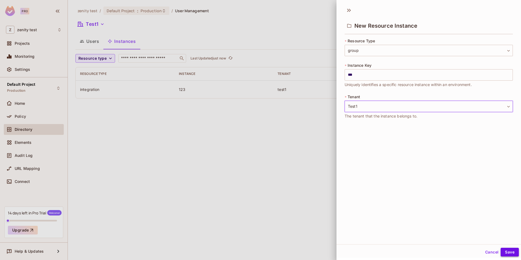
click at [507, 248] on button "Save" at bounding box center [510, 252] width 18 height 9
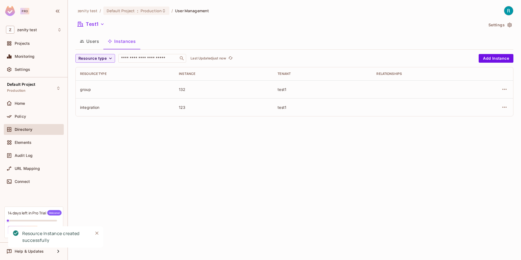
click at [368, 103] on td "test1" at bounding box center [322, 107] width 99 height 18
click at [504, 111] on button "button" at bounding box center [504, 107] width 9 height 9
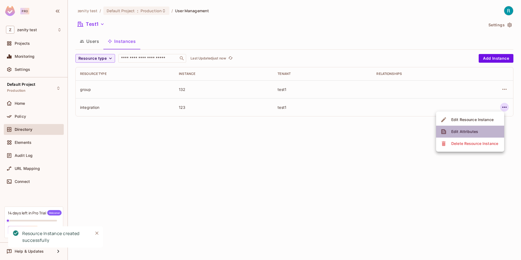
click at [457, 131] on div "Edit Attributes" at bounding box center [464, 131] width 27 height 5
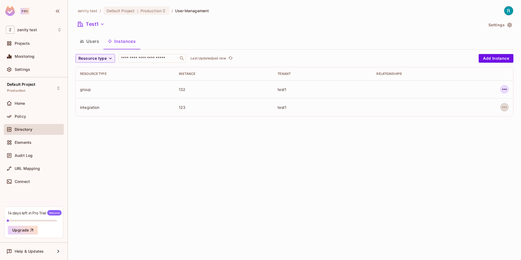
click at [502, 88] on icon "button" at bounding box center [504, 89] width 7 height 7
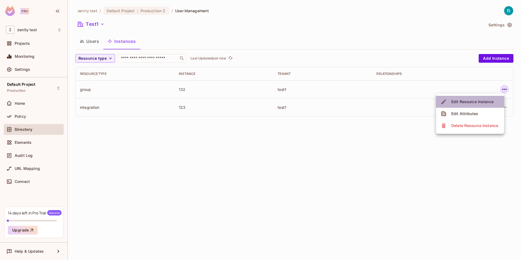
click at [466, 100] on div "Edit Resource Instance" at bounding box center [472, 101] width 42 height 5
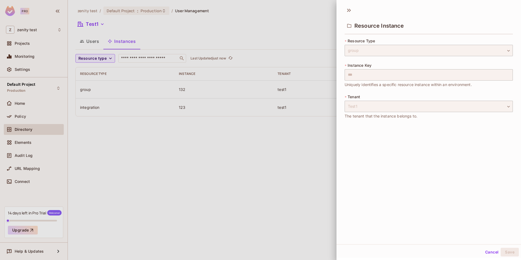
click at [319, 138] on div at bounding box center [260, 130] width 521 height 260
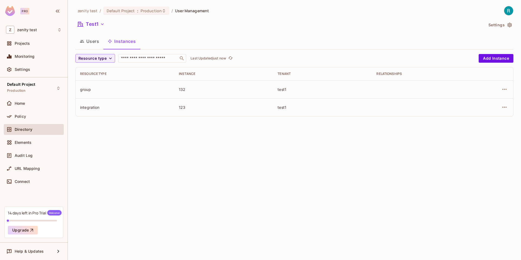
click at [392, 75] on div "Relationships" at bounding box center [421, 74] width 90 height 4
click at [500, 93] on div at bounding box center [491, 89] width 33 height 9
click at [501, 90] on button "button" at bounding box center [504, 89] width 9 height 9
click at [469, 114] on div "Edit Attributes" at bounding box center [464, 113] width 27 height 5
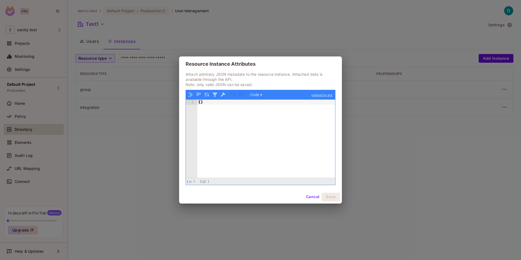
click at [122, 143] on div "Resource Instance Attributes Attach arbitrary JSON metadata to the resource ins…" at bounding box center [260, 130] width 521 height 260
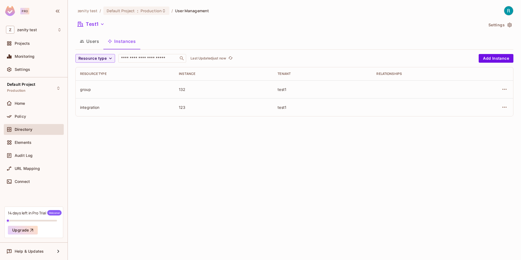
click at [349, 87] on div "test1" at bounding box center [323, 89] width 90 height 5
click at [390, 74] on div "Relationships" at bounding box center [421, 74] width 90 height 4
click at [502, 89] on icon "button" at bounding box center [504, 89] width 7 height 7
click at [472, 109] on li "Edit Attributes" at bounding box center [470, 114] width 68 height 12
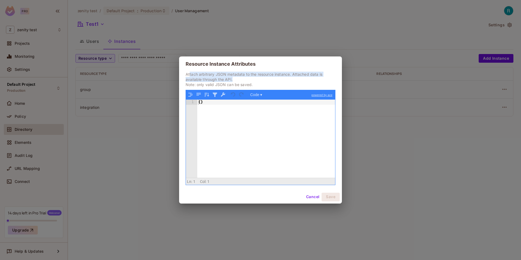
drag, startPoint x: 189, startPoint y: 76, endPoint x: 247, endPoint y: 79, distance: 58.4
click at [247, 79] on p "Attach arbitrary JSON metadata to the resource instance. Attached data is avail…" at bounding box center [261, 79] width 150 height 15
click at [201, 103] on div "{ }" at bounding box center [266, 144] width 138 height 88
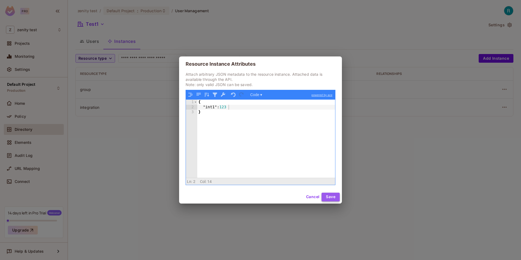
click at [330, 193] on button "Save" at bounding box center [331, 197] width 18 height 9
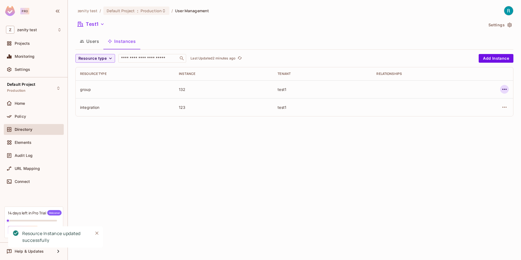
click at [504, 87] on icon "button" at bounding box center [504, 89] width 7 height 7
click at [361, 148] on div at bounding box center [260, 130] width 521 height 260
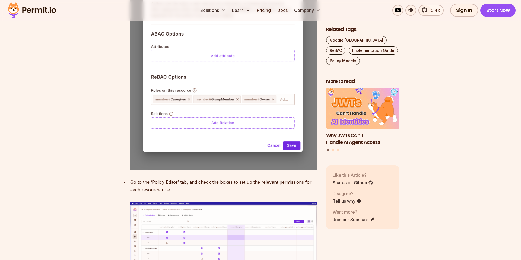
scroll to position [2426, 0]
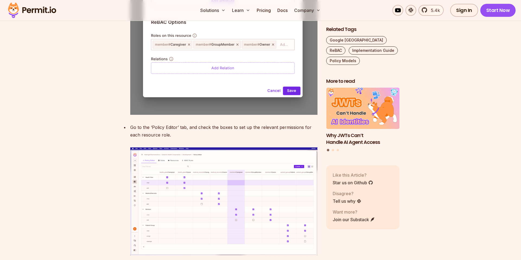
click at [180, 176] on img at bounding box center [223, 201] width 187 height 108
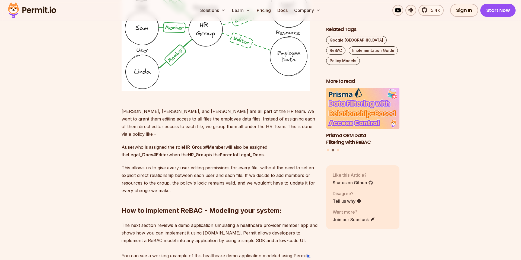
scroll to position [1419, 0]
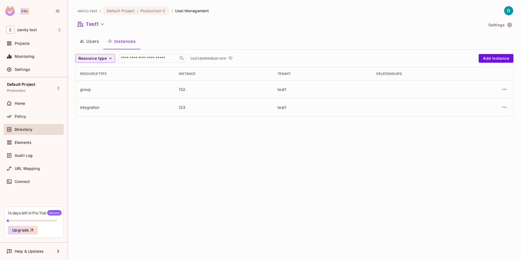
click at [505, 86] on icon "button" at bounding box center [504, 89] width 7 height 7
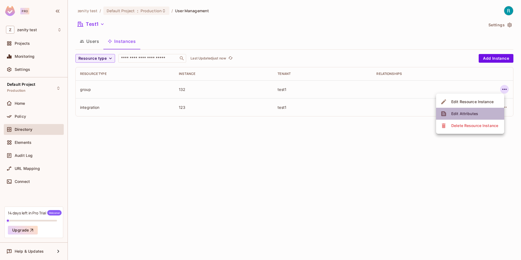
click at [472, 110] on span "Edit Attributes" at bounding box center [465, 113] width 30 height 9
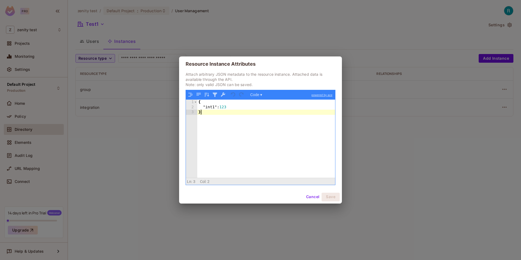
click at [299, 123] on div "{ "int1" : 123 }" at bounding box center [266, 144] width 138 height 88
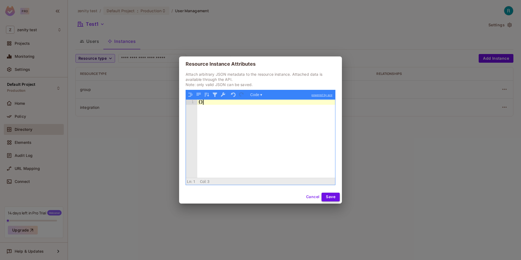
click at [333, 197] on button "Save" at bounding box center [331, 197] width 18 height 9
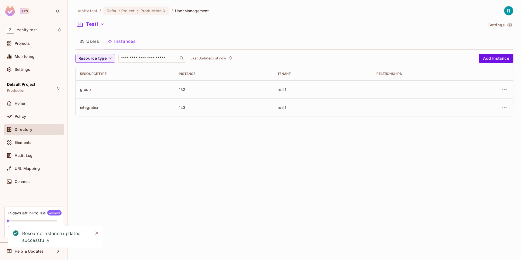
click at [403, 69] on th "Relationships" at bounding box center [421, 73] width 99 height 13
click at [390, 73] on div "Relationships" at bounding box center [421, 74] width 90 height 4
click at [389, 80] on td at bounding box center [421, 89] width 99 height 18
click at [111, 56] on icon "button" at bounding box center [110, 58] width 5 height 5
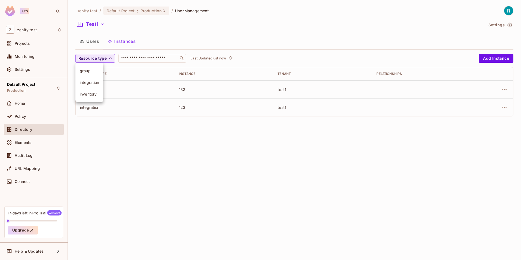
click at [282, 44] on div at bounding box center [260, 130] width 521 height 260
click at [493, 58] on button "Add Instance" at bounding box center [496, 58] width 35 height 9
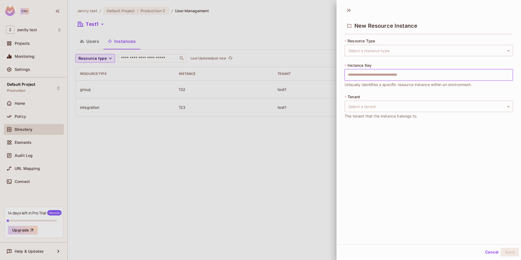
click at [390, 75] on input "text" at bounding box center [429, 74] width 168 height 11
click at [452, 64] on div "* Instance Key ​ Uniquely identifies a specific resource instance within an env…" at bounding box center [429, 75] width 168 height 25
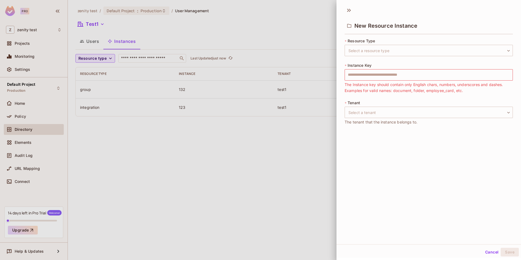
click at [337, 101] on div "* Resource Type Select a resource type ​ Select a resource type * Instance Key …" at bounding box center [428, 84] width 185 height 96
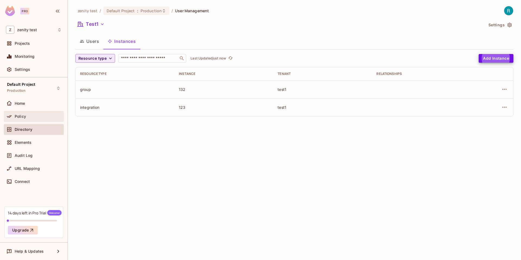
click at [26, 116] on span "Policy" at bounding box center [20, 116] width 11 height 4
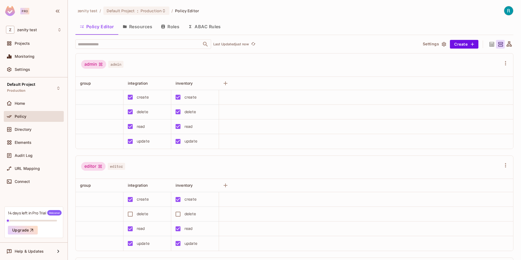
click at [178, 22] on button "Roles" at bounding box center [170, 27] width 27 height 14
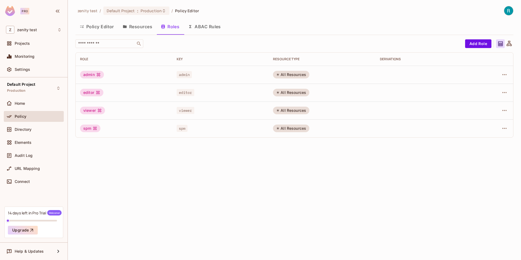
click at [201, 26] on button "ABAC Rules" at bounding box center [205, 27] width 42 height 14
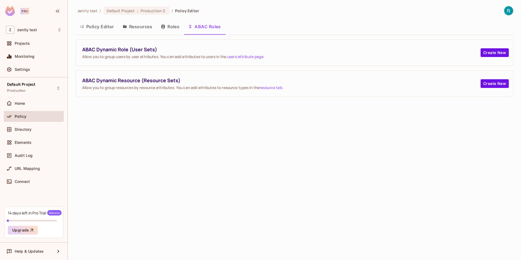
click at [171, 27] on button "Roles" at bounding box center [170, 27] width 27 height 14
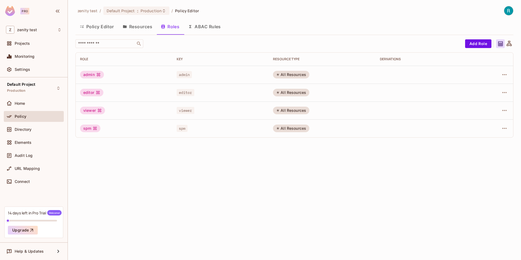
click at [141, 26] on button "Resources" at bounding box center [137, 27] width 38 height 14
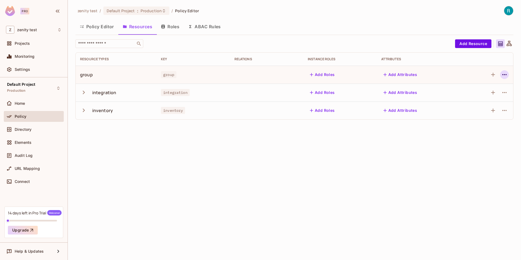
click at [507, 73] on icon "button" at bounding box center [504, 74] width 7 height 7
click at [474, 94] on div "Edit Resource" at bounding box center [481, 95] width 26 height 5
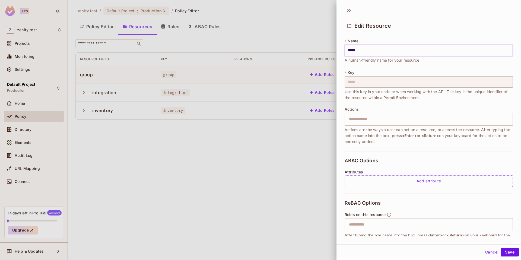
scroll to position [39, 0]
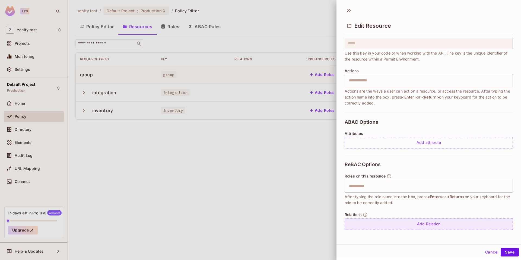
click at [393, 227] on div "Add Relation" at bounding box center [429, 224] width 168 height 12
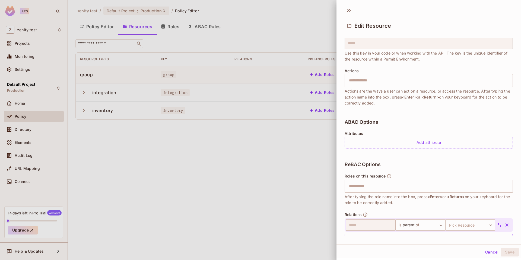
scroll to position [54, 0]
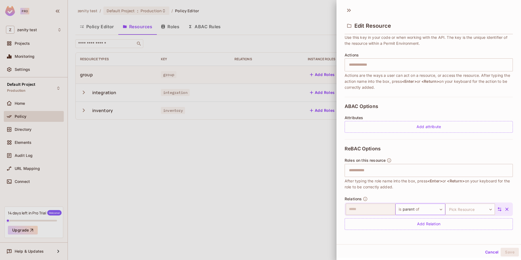
click at [430, 211] on body "Pro Z zenity test Projects Monitoring Settings Default Project Production Home …" at bounding box center [260, 130] width 521 height 260
click at [467, 206] on div at bounding box center [260, 130] width 521 height 260
click at [466, 209] on body "Pro Z zenity test Projects Monitoring Settings Default Project Production Home …" at bounding box center [260, 130] width 521 height 260
click at [458, 237] on li "integration" at bounding box center [469, 235] width 50 height 10
click at [500, 211] on icon at bounding box center [499, 209] width 5 height 5
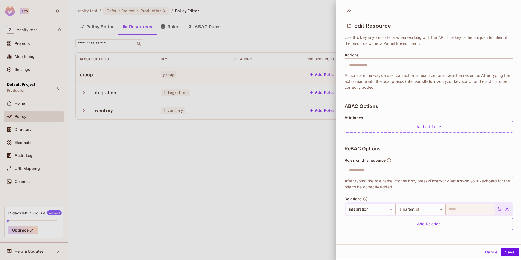
click at [499, 211] on icon at bounding box center [499, 209] width 5 height 5
click at [422, 211] on body "Pro Z zenity test Projects Monitoring Settings Default Project Production Home …" at bounding box center [260, 130] width 521 height 260
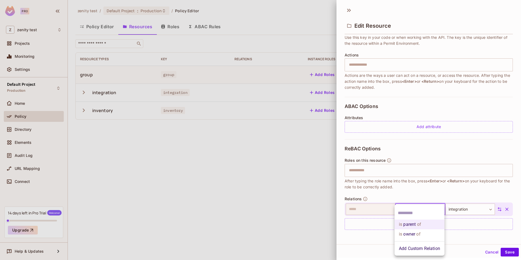
click at [430, 197] on div at bounding box center [260, 130] width 521 height 260
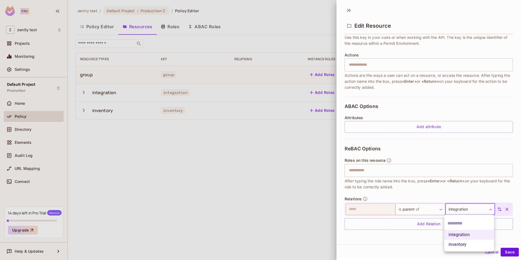
click at [462, 210] on body "Pro Z zenity test Projects Monitoring Settings Default Project Production Home …" at bounding box center [260, 130] width 521 height 260
click at [413, 211] on div at bounding box center [260, 130] width 521 height 260
click at [413, 211] on body "Pro Z zenity test Projects Monitoring Settings Default Project Production Home …" at bounding box center [260, 130] width 521 height 260
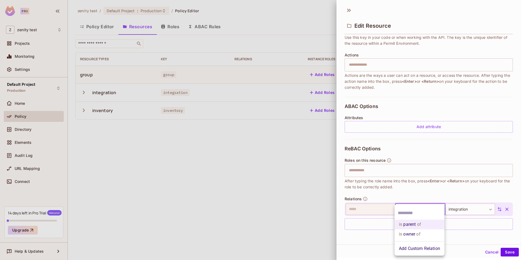
click at [411, 233] on li "is owner of" at bounding box center [420, 234] width 50 height 10
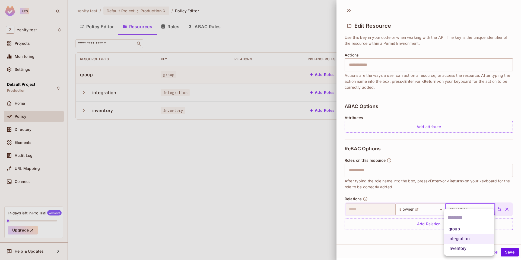
click at [472, 207] on body "Pro Z zenity test Projects Monitoring Settings Default Project Production Home …" at bounding box center [260, 130] width 521 height 260
click at [460, 236] on li "integration" at bounding box center [469, 239] width 50 height 10
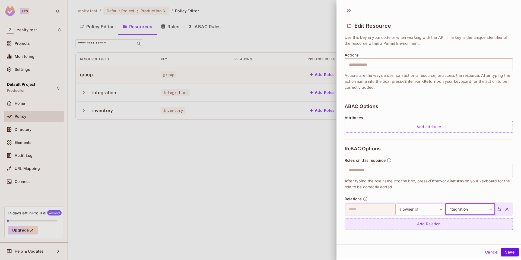
click at [445, 224] on div "Add Relation" at bounding box center [429, 224] width 168 height 12
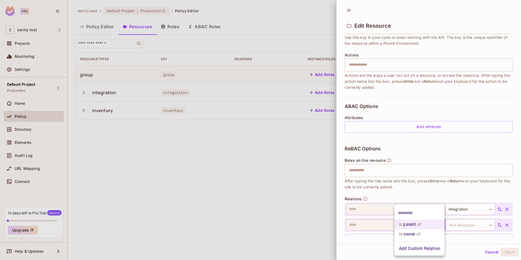
click at [413, 222] on body "Pro Z zenity test Projects Monitoring Settings Default Project Production Home …" at bounding box center [260, 130] width 521 height 260
click at [436, 174] on div at bounding box center [260, 130] width 521 height 260
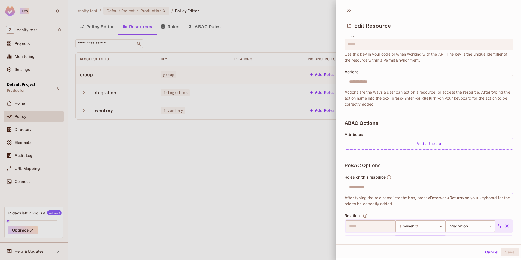
scroll to position [29, 0]
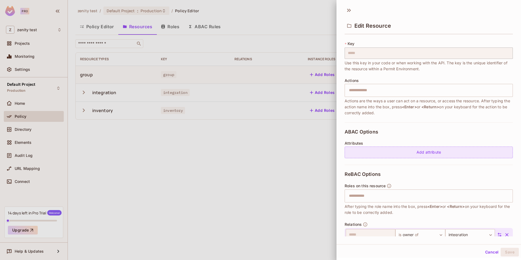
click at [429, 155] on div "Add attribute" at bounding box center [429, 153] width 168 height 12
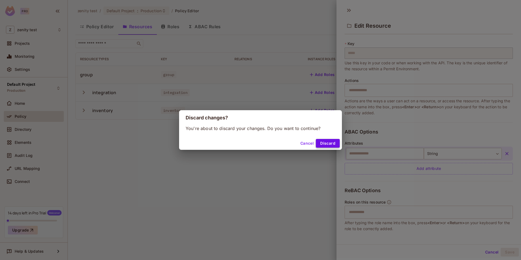
click at [332, 142] on button "Discard" at bounding box center [328, 143] width 24 height 9
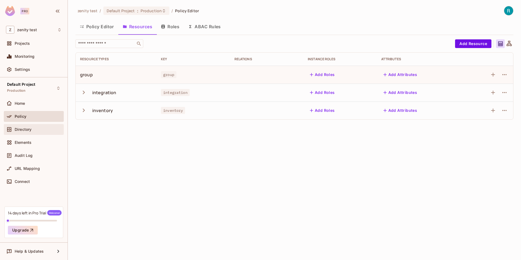
click at [16, 129] on span "Directory" at bounding box center [23, 129] width 17 height 4
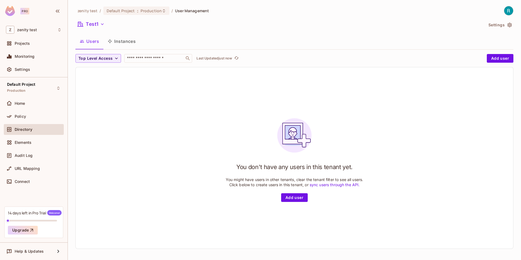
click at [129, 39] on button "Instances" at bounding box center [121, 41] width 37 height 14
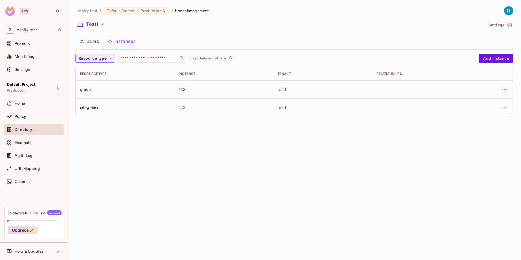
click at [440, 87] on td at bounding box center [421, 89] width 99 height 18
click at [506, 105] on icon "button" at bounding box center [504, 107] width 7 height 7
click at [477, 122] on div "Edit Resource Instance" at bounding box center [472, 119] width 42 height 5
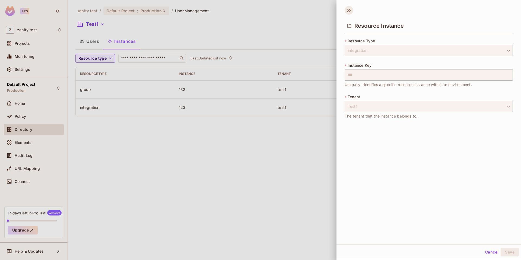
click at [345, 9] on icon at bounding box center [349, 10] width 9 height 9
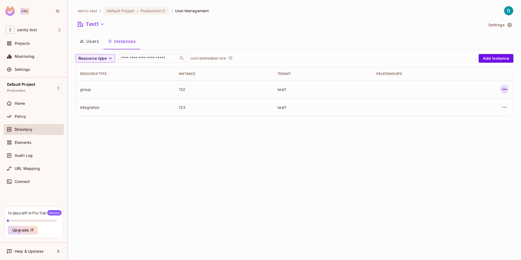
click at [504, 85] on button "button" at bounding box center [504, 89] width 9 height 9
click at [323, 135] on div at bounding box center [260, 130] width 521 height 260
click at [504, 91] on icon "button" at bounding box center [504, 89] width 7 height 7
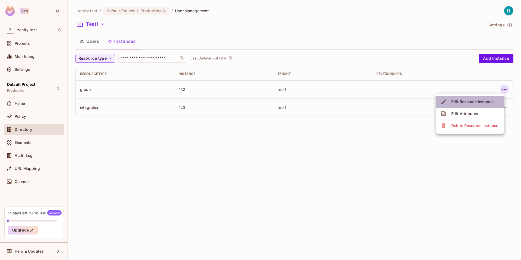
click at [489, 101] on div "Edit Resource Instance" at bounding box center [472, 101] width 42 height 5
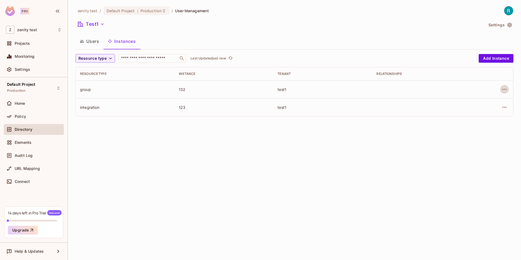
click at [365, 147] on div "zenity test / Default Project : Production / User Management Test1 Settings Use…" at bounding box center [294, 130] width 453 height 260
click at [25, 116] on span "Policy" at bounding box center [20, 116] width 11 height 4
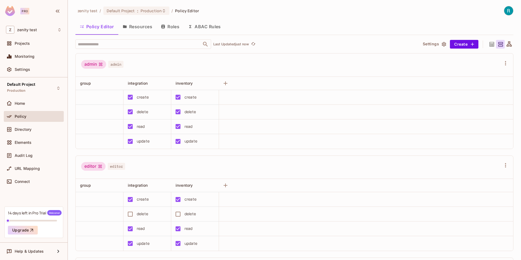
click at [149, 27] on button "Resources" at bounding box center [137, 27] width 38 height 14
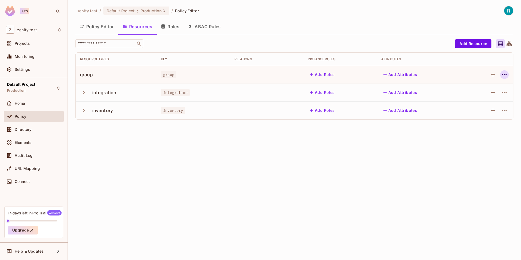
click at [503, 77] on icon "button" at bounding box center [504, 74] width 7 height 7
click at [478, 93] on div "Edit Resource" at bounding box center [481, 95] width 26 height 5
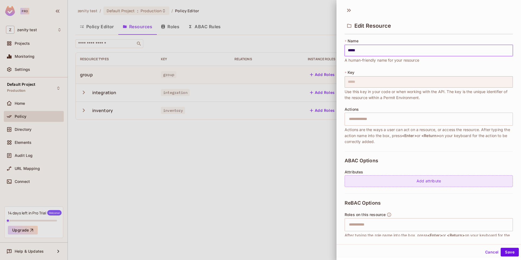
scroll to position [39, 0]
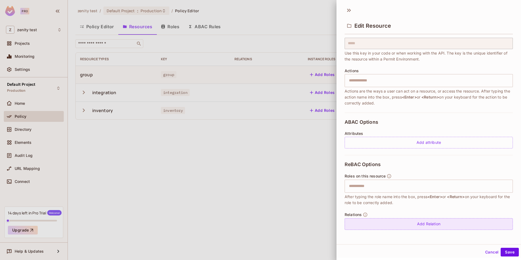
click at [367, 219] on div "Add Relation" at bounding box center [429, 224] width 168 height 12
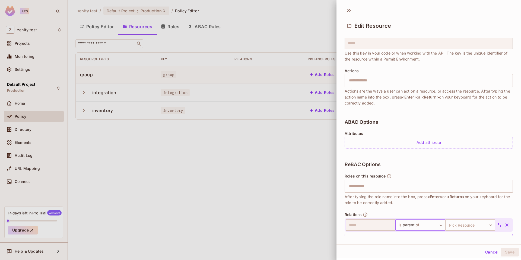
scroll to position [54, 0]
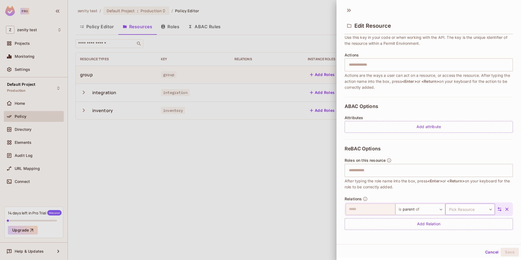
click at [459, 206] on body "Pro Z zenity test Projects Monitoring Settings Default Project Production Home …" at bounding box center [260, 130] width 521 height 260
click at [456, 237] on li "integration" at bounding box center [469, 235] width 50 height 10
click at [511, 252] on button "Save" at bounding box center [510, 252] width 18 height 9
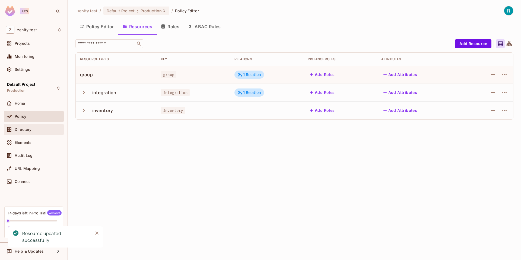
click at [25, 132] on div "Directory" at bounding box center [34, 129] width 56 height 7
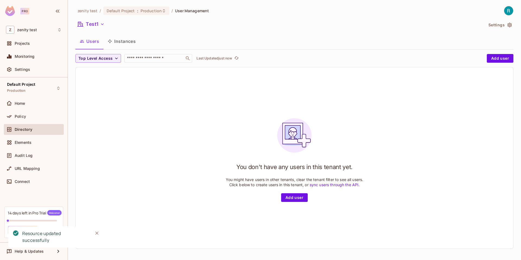
click at [116, 44] on button "Instances" at bounding box center [121, 41] width 37 height 14
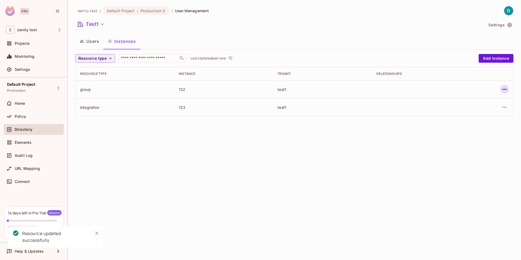
click at [502, 90] on icon "button" at bounding box center [504, 89] width 7 height 7
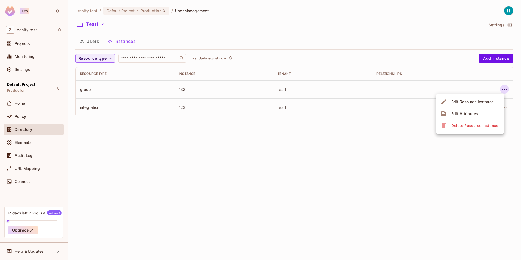
click at [472, 101] on div "Edit Resource Instance" at bounding box center [472, 101] width 42 height 5
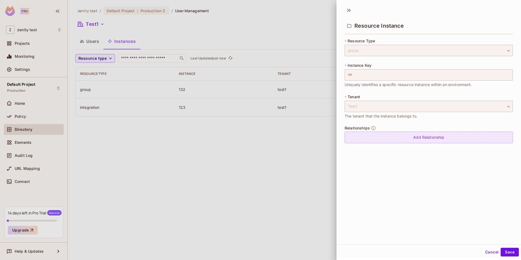
click at [398, 136] on div "Add Relationship" at bounding box center [429, 138] width 168 height 12
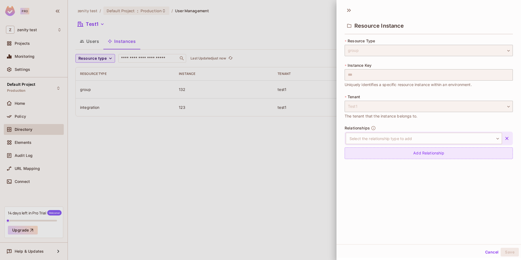
click at [385, 151] on div "Add Relationship" at bounding box center [429, 153] width 168 height 12
click at [382, 144] on body "Pro Z zenity test Projects Monitoring Settings Default Project Production Home …" at bounding box center [260, 130] width 521 height 260
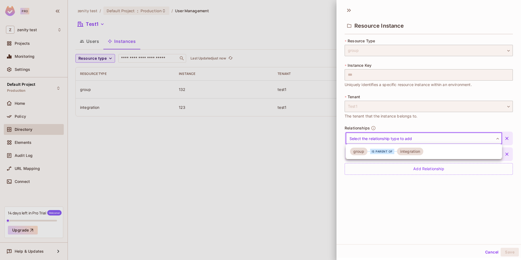
click at [405, 152] on div "integration" at bounding box center [410, 152] width 27 height 8
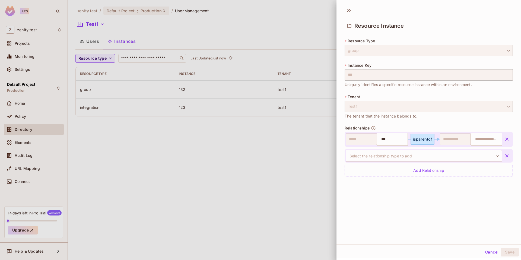
click at [508, 157] on icon "button" at bounding box center [506, 155] width 5 height 5
click at [481, 138] on input "text" at bounding box center [486, 139] width 28 height 11
type input "***"
click at [480, 215] on div "Resource Instance * Resource Type group ***** ​ * Instance Key *** ​ Uniquely i…" at bounding box center [428, 124] width 185 height 240
click at [509, 255] on button "Save" at bounding box center [510, 252] width 18 height 9
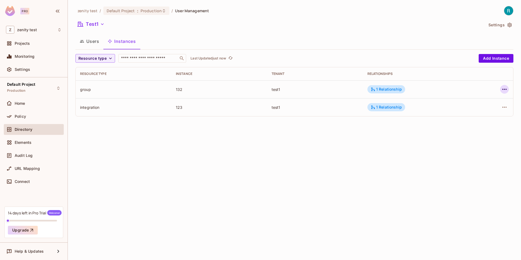
click at [502, 91] on icon "button" at bounding box center [504, 89] width 7 height 7
click at [471, 112] on div "Edit Attributes" at bounding box center [464, 113] width 27 height 5
click at [504, 90] on icon "button" at bounding box center [504, 89] width 7 height 7
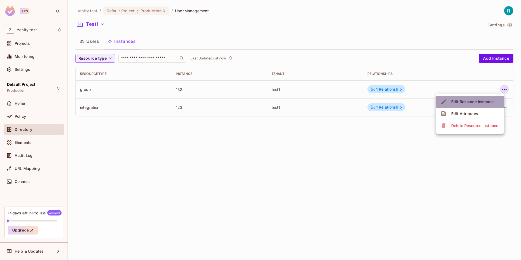
click at [479, 101] on div "Edit Resource Instance" at bounding box center [472, 101] width 42 height 5
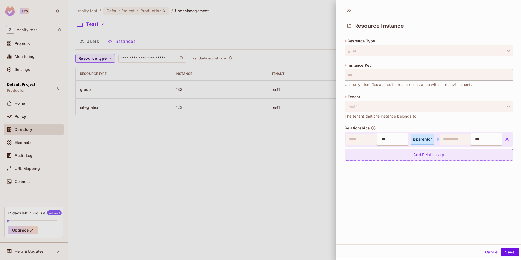
click at [414, 154] on div "Add Relationship" at bounding box center [429, 155] width 168 height 12
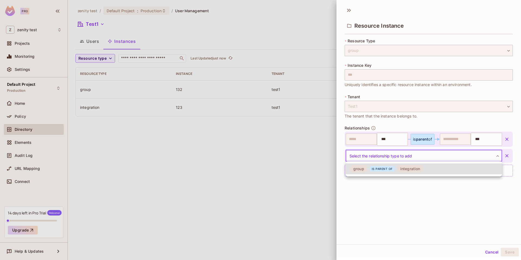
click at [401, 157] on body "Pro Z zenity test Projects Monitoring Settings Default Project Production Home …" at bounding box center [260, 130] width 521 height 260
click at [383, 171] on div "is parent of" at bounding box center [382, 168] width 24 height 5
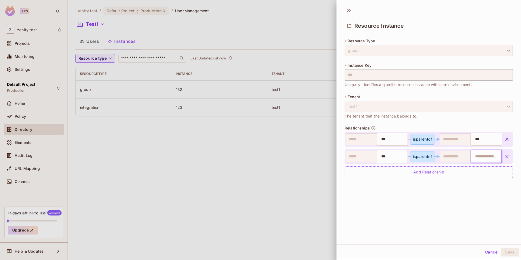
click at [485, 155] on input "text" at bounding box center [486, 156] width 28 height 11
type input "***"
click at [476, 216] on div "Resource Instance * Resource Type group ***** ​ * Instance Key *** ​ Uniquely i…" at bounding box center [428, 124] width 185 height 240
click at [486, 157] on input "***" at bounding box center [486, 156] width 28 height 11
type input "*"
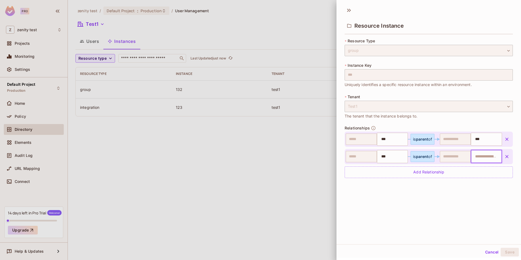
click at [486, 157] on input "text" at bounding box center [486, 156] width 28 height 11
type input "***"
click at [451, 222] on div "Resource Instance * Resource Type group ***** ​ * Instance Key *** ​ Uniquely i…" at bounding box center [428, 124] width 185 height 240
click at [512, 253] on button "Save" at bounding box center [510, 252] width 18 height 9
